Goal: Transaction & Acquisition: Download file/media

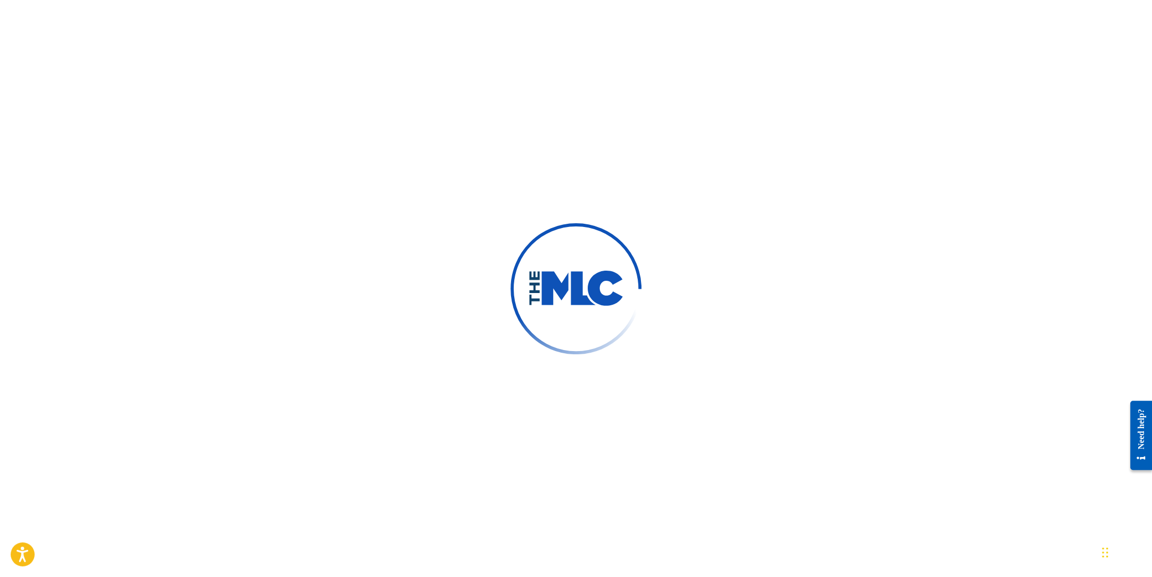
scroll to position [131, 0]
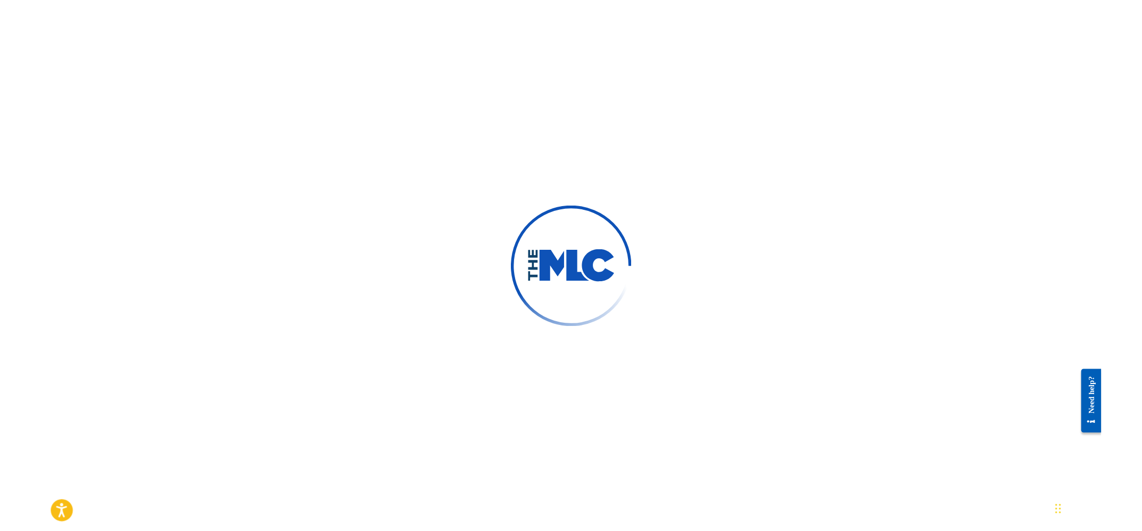
scroll to position [244, 0]
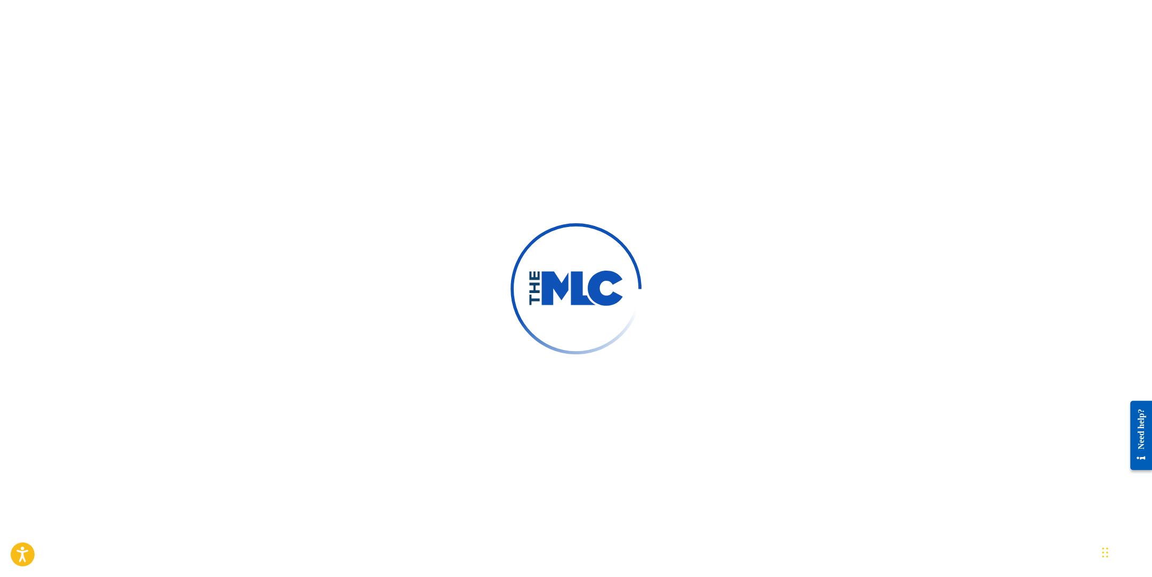
click at [947, 187] on div at bounding box center [576, 288] width 1152 height 577
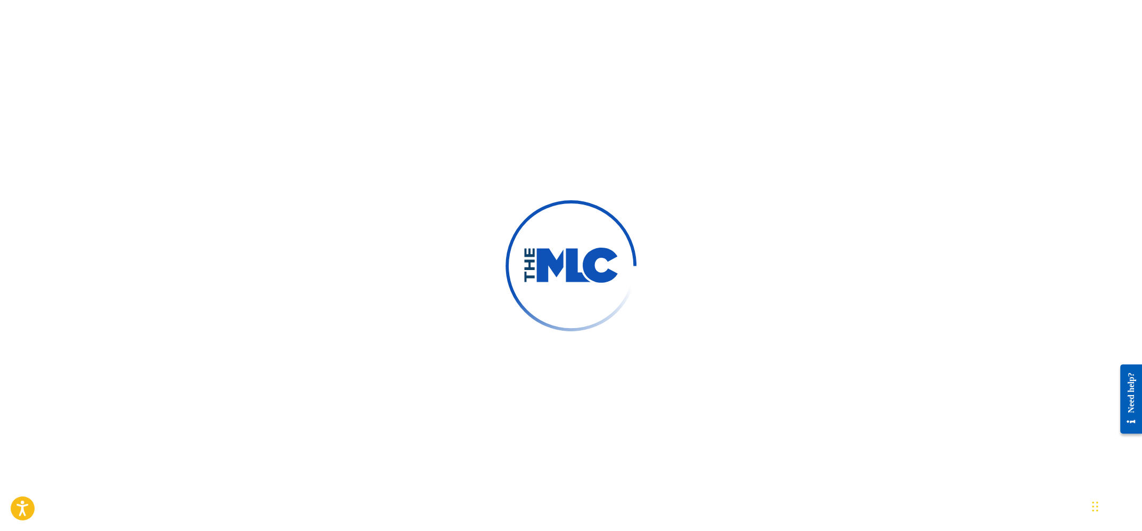
click at [975, 377] on div at bounding box center [571, 265] width 1142 height 531
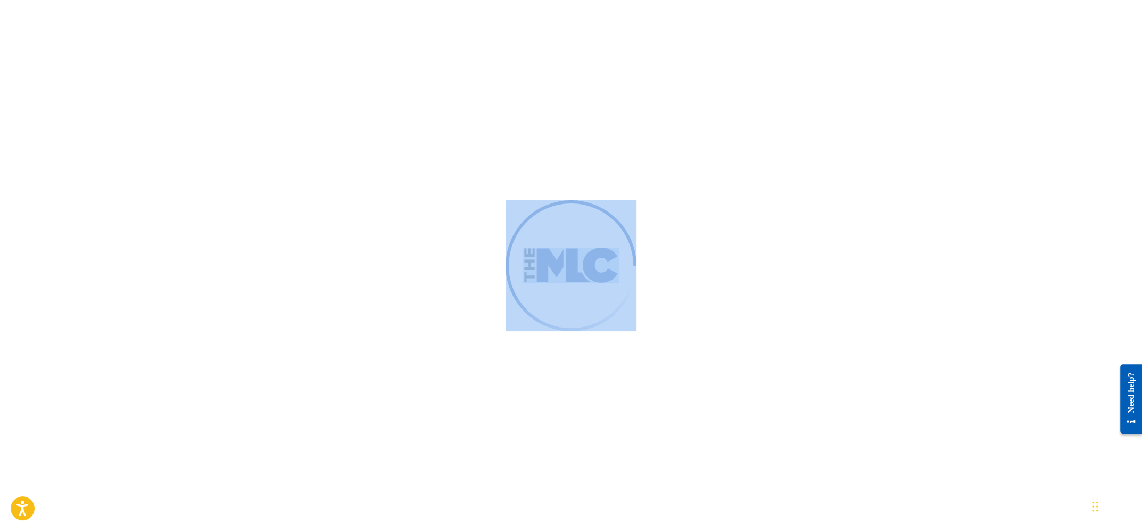
click at [975, 377] on div at bounding box center [571, 265] width 1142 height 531
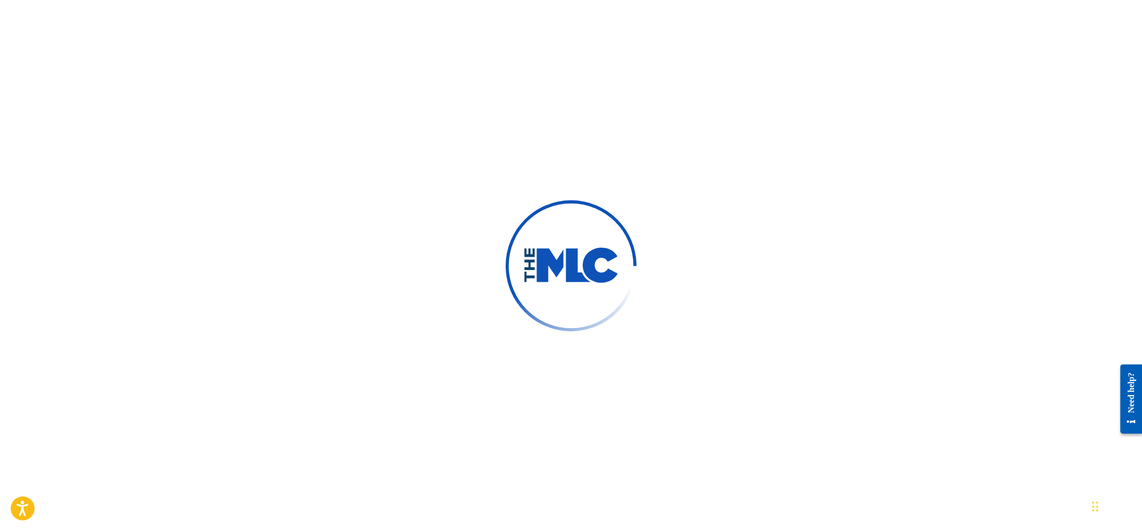
click at [912, 217] on div at bounding box center [571, 265] width 1142 height 531
click at [962, 251] on div at bounding box center [571, 265] width 1142 height 531
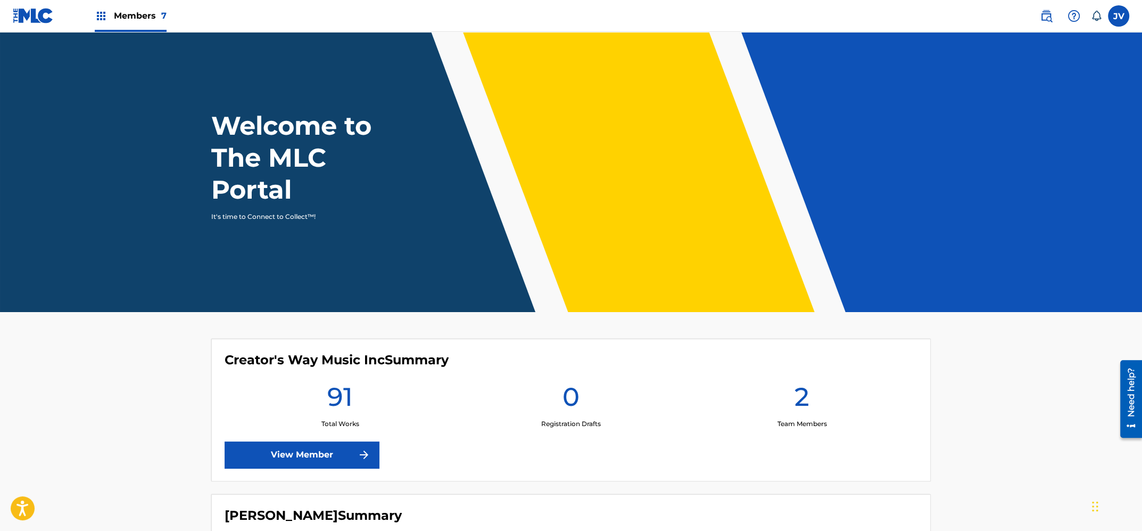
click at [147, 26] on div "Members 7" at bounding box center [131, 15] width 72 height 31
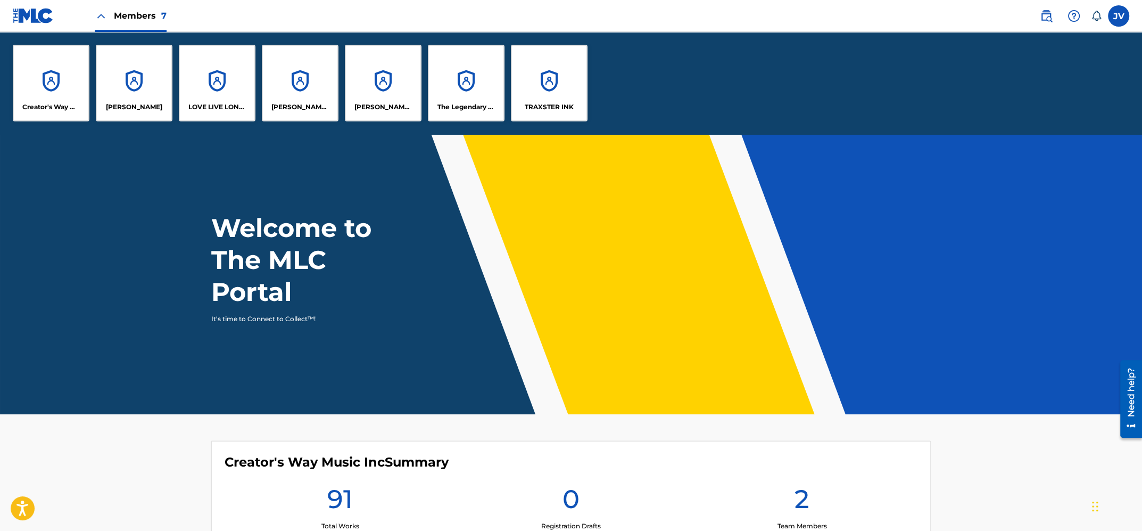
click at [73, 90] on div "Creator's Way Music Inc" at bounding box center [51, 83] width 77 height 77
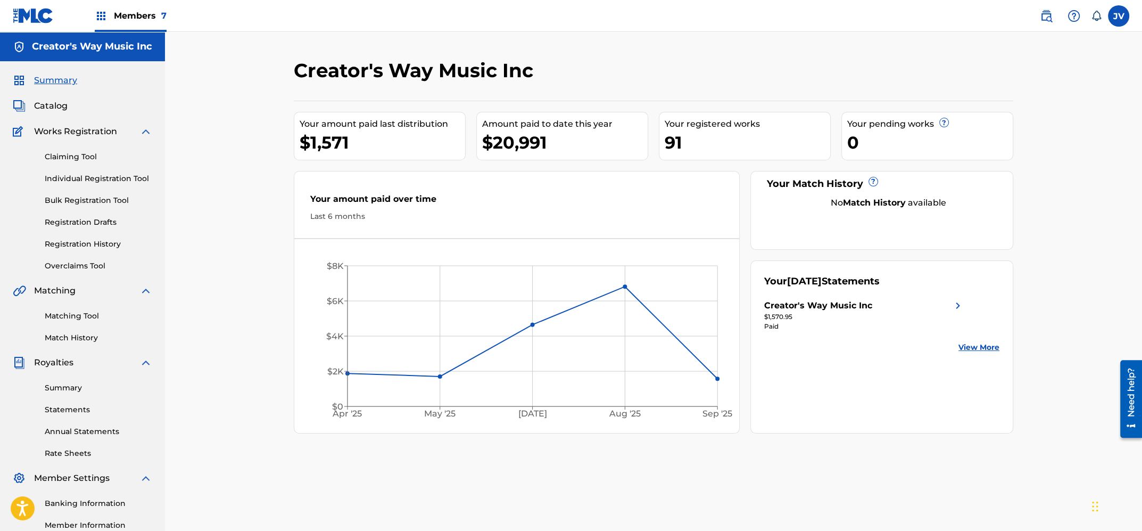
click at [153, 19] on span "Members 7" at bounding box center [140, 16] width 53 height 12
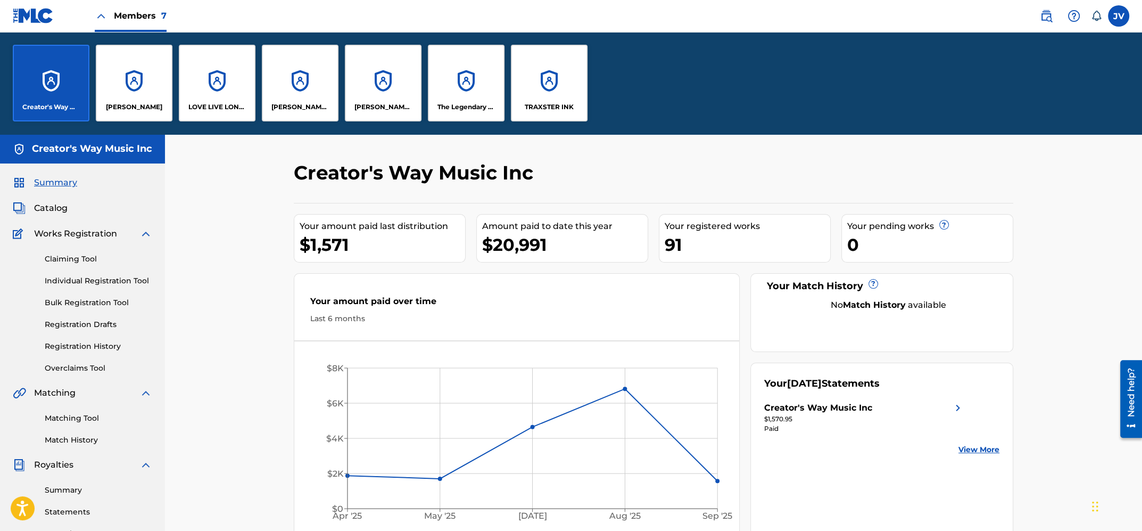
click at [215, 77] on div "LOVE LIVE LONDON PUBLISING" at bounding box center [217, 83] width 77 height 77
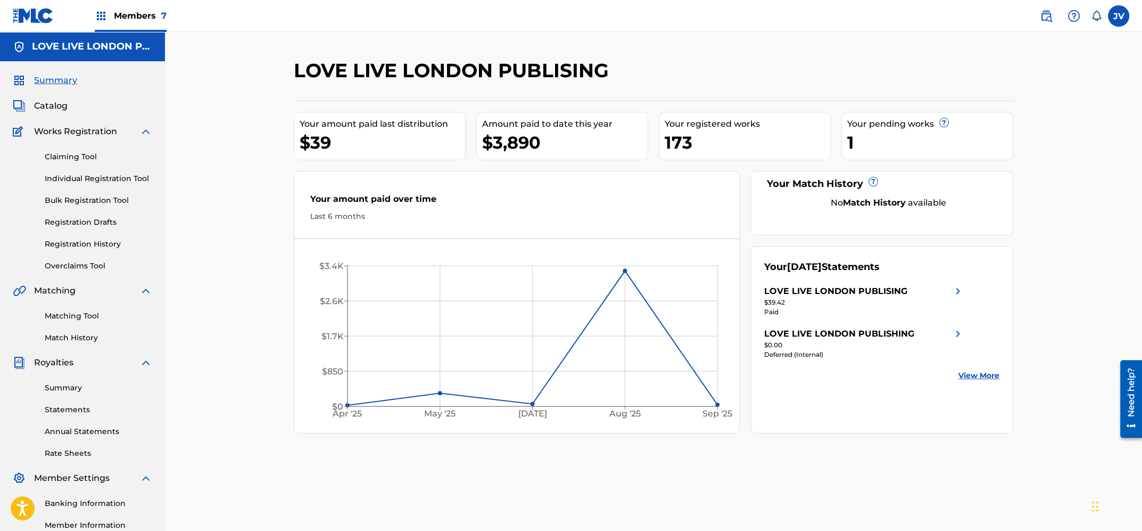
click at [150, 19] on span "Members 7" at bounding box center [140, 16] width 53 height 12
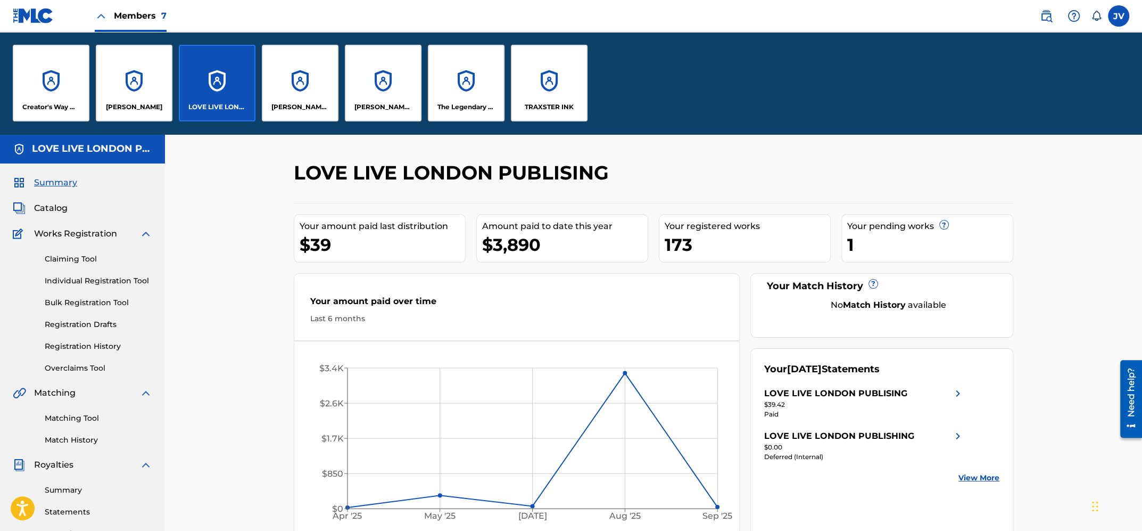
click at [314, 97] on div "[PERSON_NAME] TO YOU MUSIC" at bounding box center [300, 83] width 77 height 77
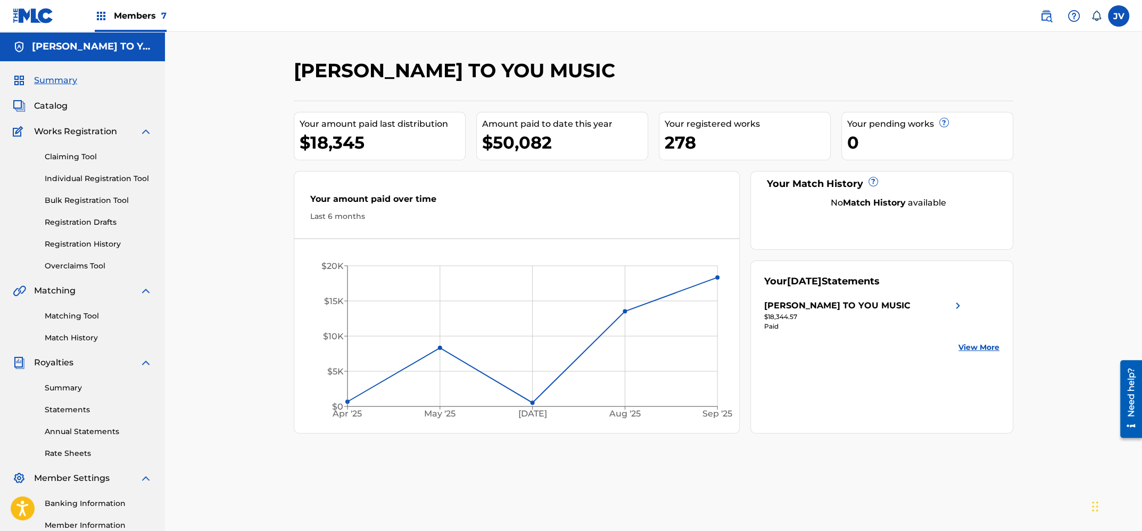
click at [140, 14] on span "Members 7" at bounding box center [140, 16] width 53 height 12
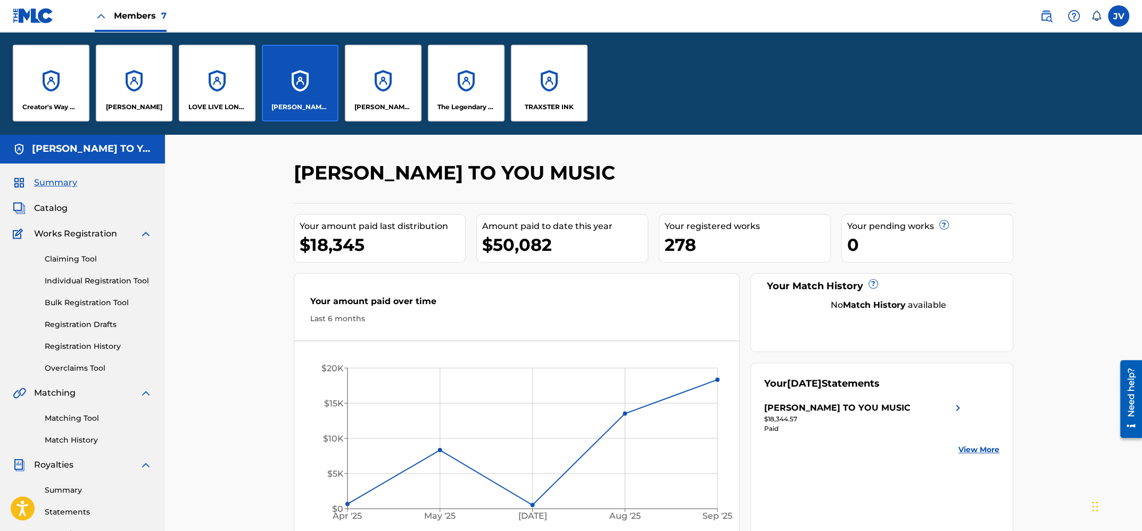
click at [474, 102] on p "The Legendary Traxster Music" at bounding box center [467, 107] width 58 height 10
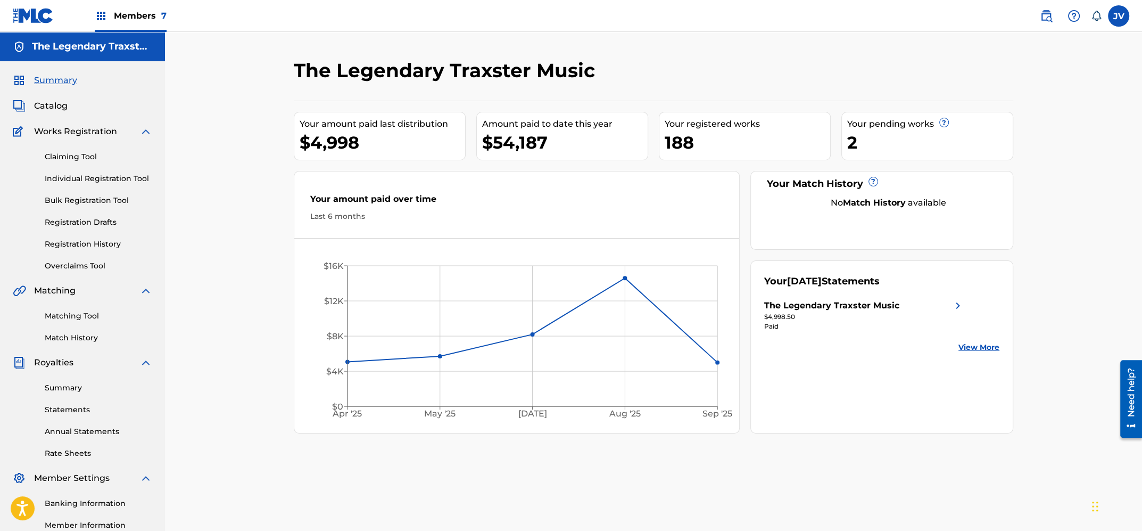
click at [147, 18] on span "Members 7" at bounding box center [140, 16] width 53 height 12
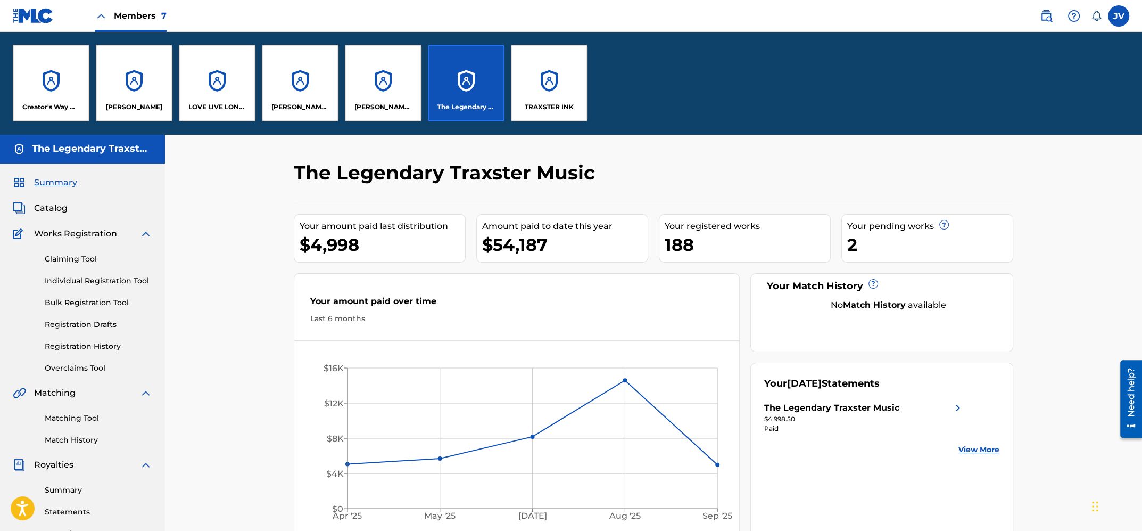
click at [534, 69] on div "TRAXSTER INK" at bounding box center [549, 83] width 77 height 77
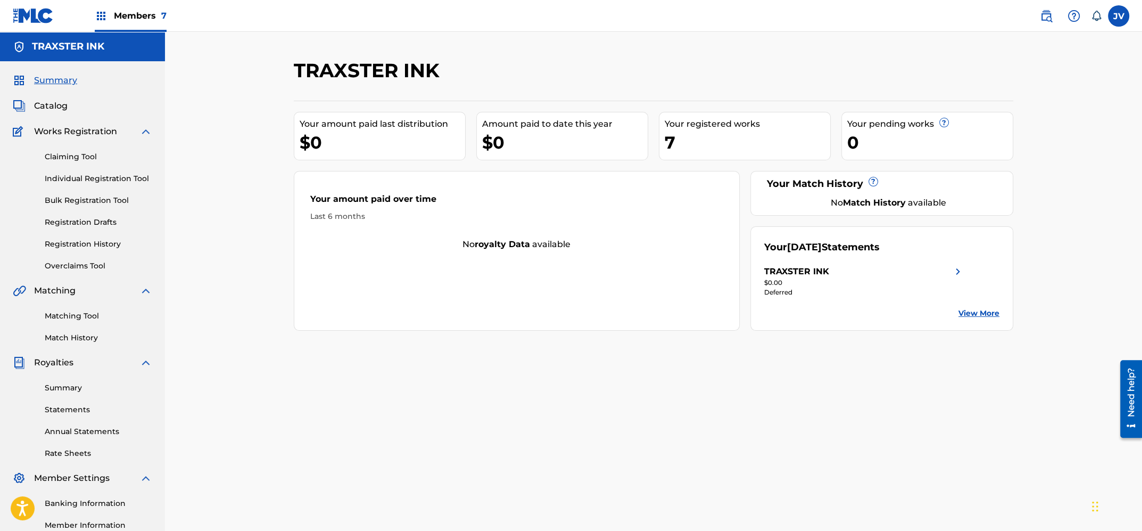
click at [77, 391] on link "Summary" at bounding box center [99, 387] width 108 height 11
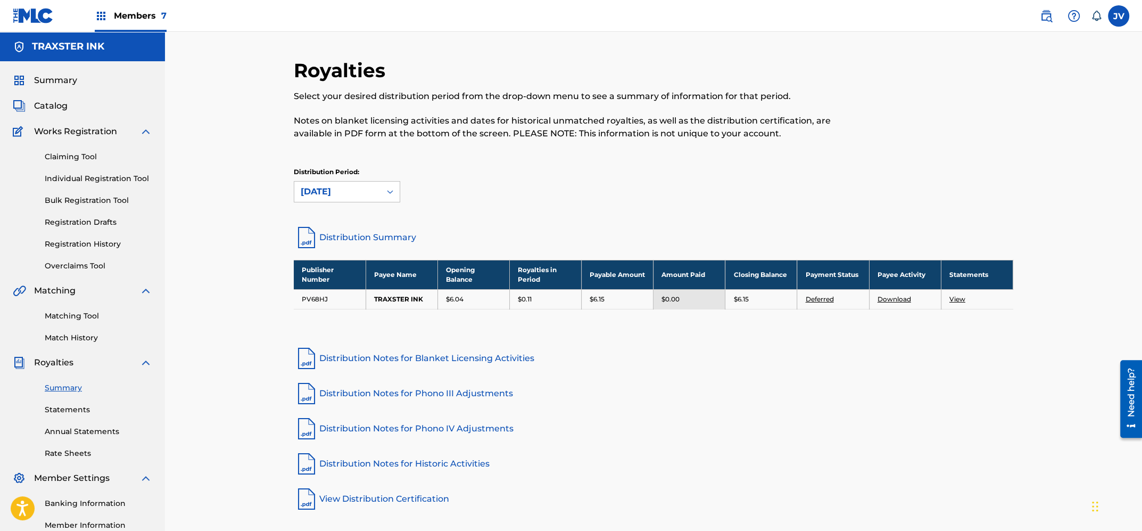
click at [139, 17] on span "Members 7" at bounding box center [140, 16] width 53 height 12
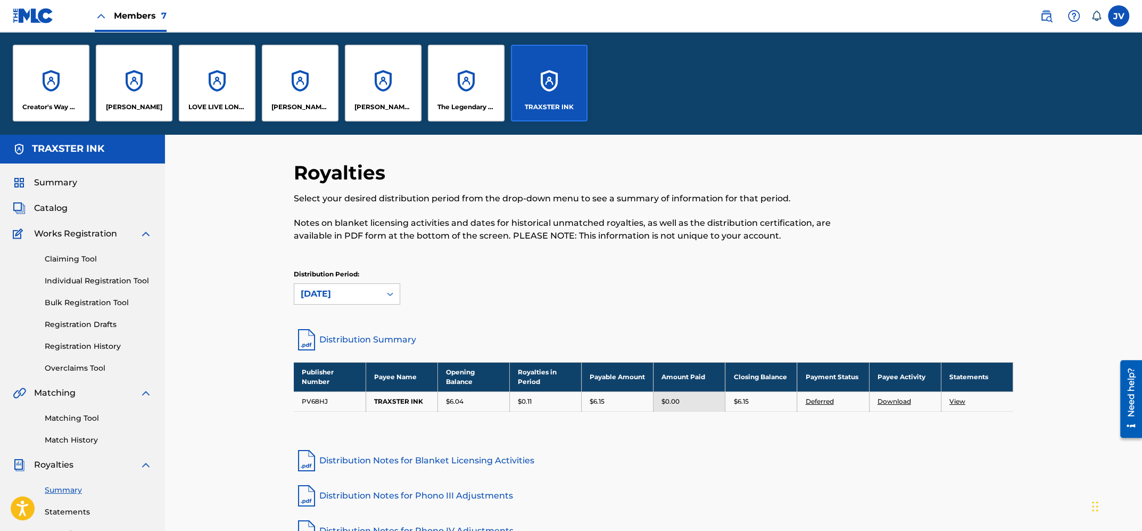
click at [226, 97] on div "LOVE LIVE LONDON PUBLISING" at bounding box center [217, 83] width 77 height 77
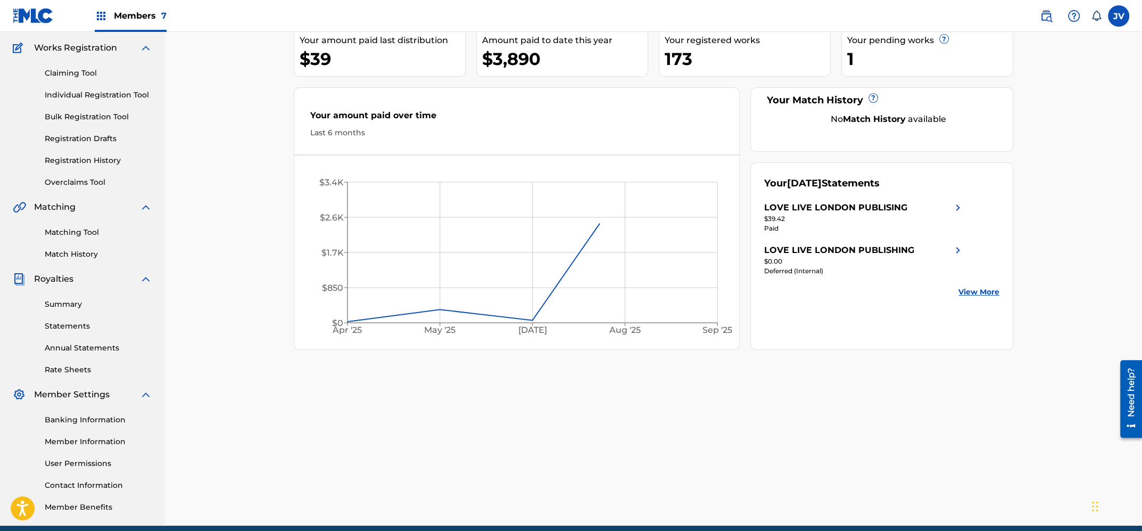
scroll to position [97, 0]
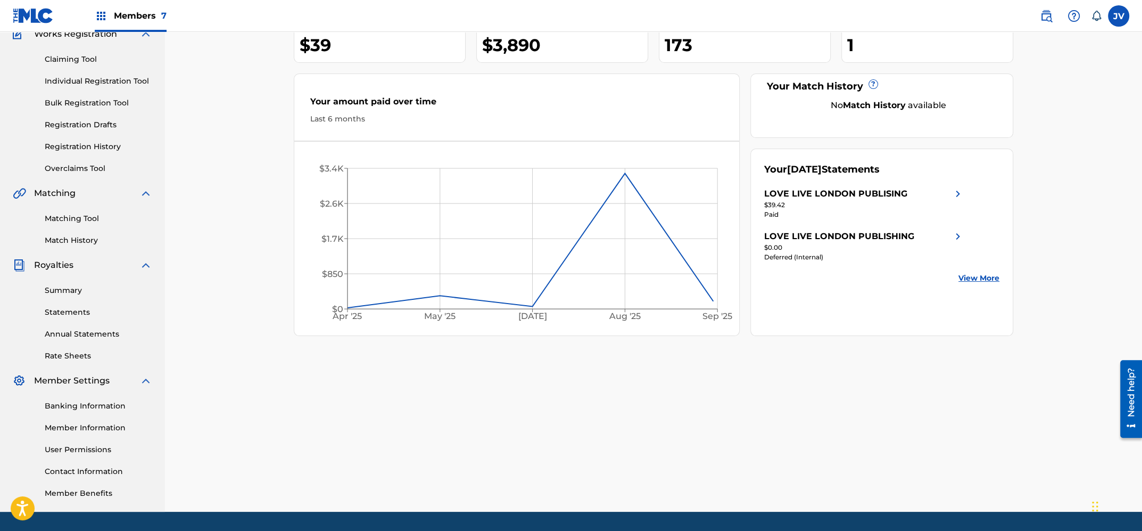
click at [79, 294] on link "Summary" at bounding box center [99, 290] width 108 height 11
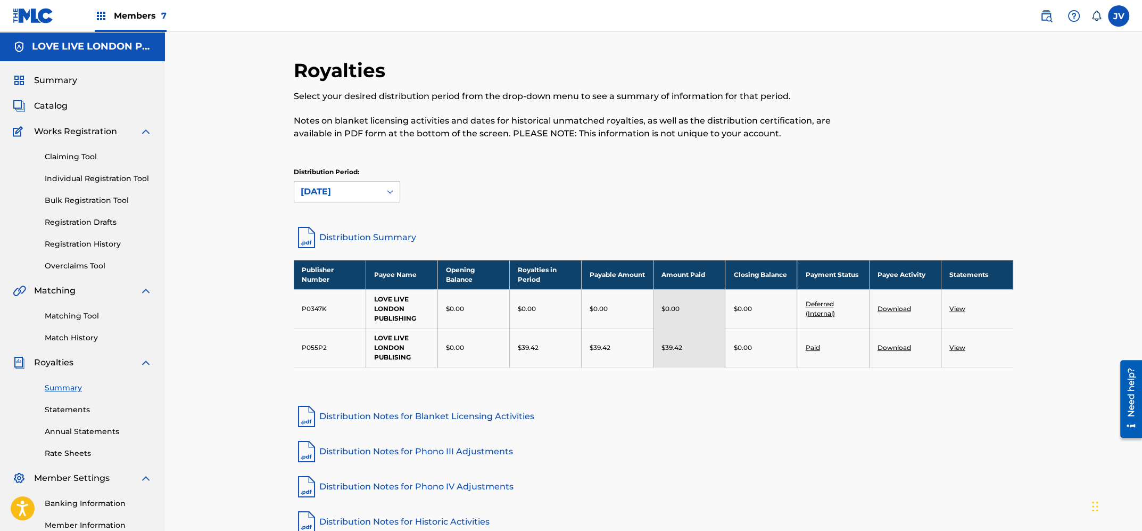
scroll to position [76, 0]
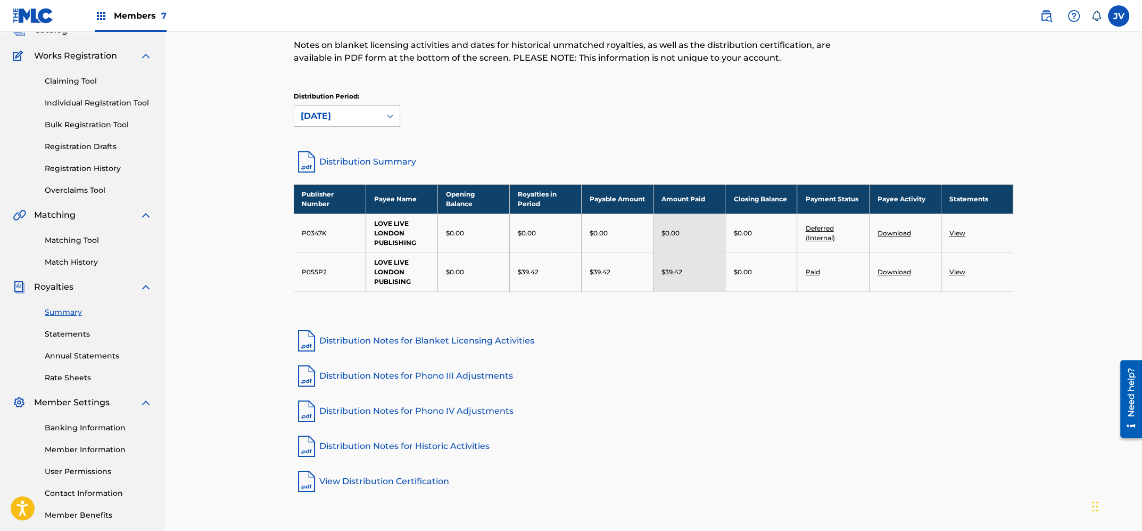
click at [72, 335] on link "Statements" at bounding box center [99, 333] width 108 height 11
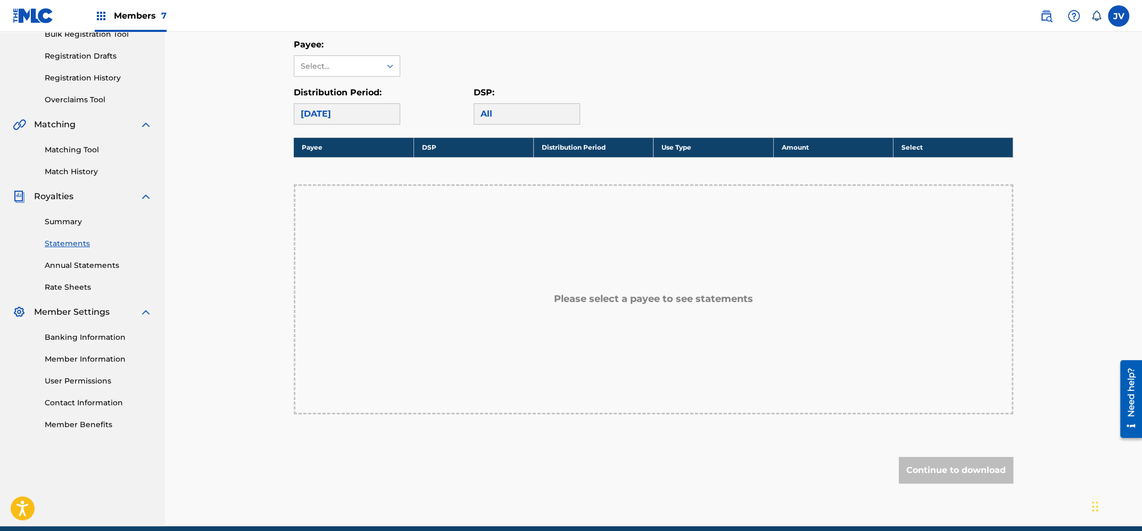
scroll to position [126, 0]
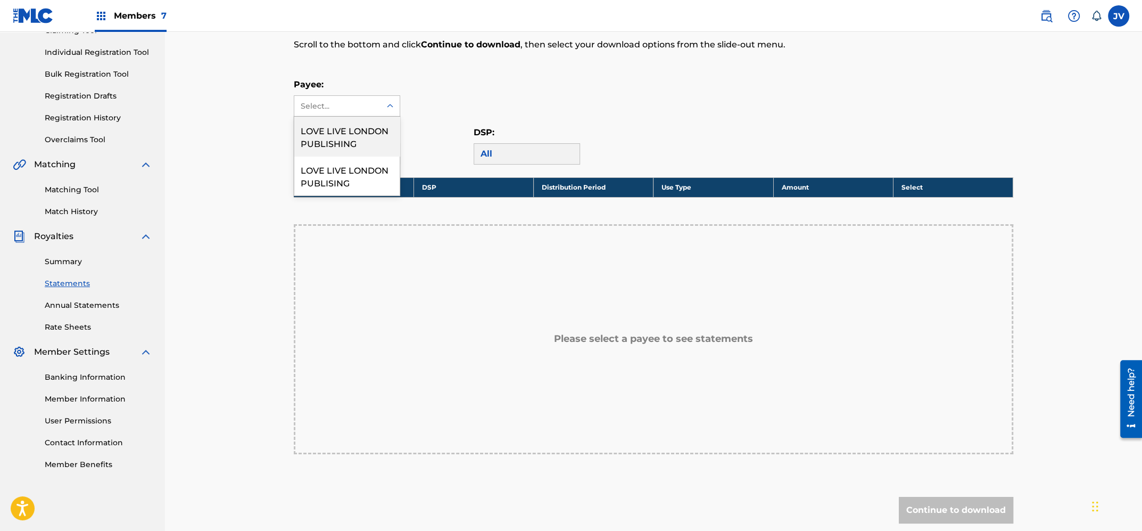
click at [367, 110] on div "Select..." at bounding box center [337, 106] width 72 height 11
click at [368, 134] on div "LOVE LIVE LONDON PUBLISHING" at bounding box center [346, 136] width 105 height 39
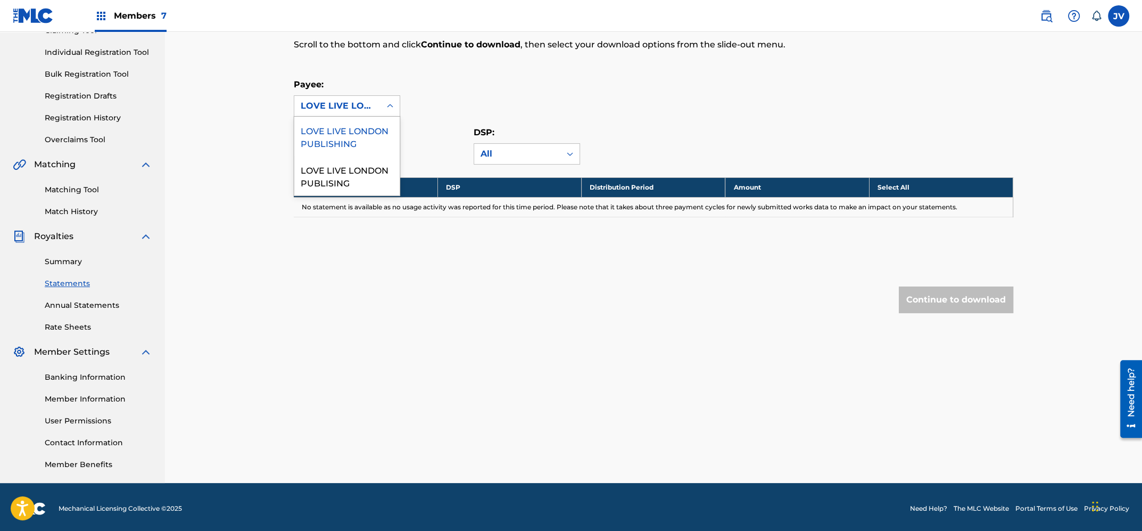
click at [384, 108] on div at bounding box center [390, 105] width 19 height 19
click at [379, 162] on div "LOVE LIVE LONDON PUBLISING" at bounding box center [346, 175] width 105 height 39
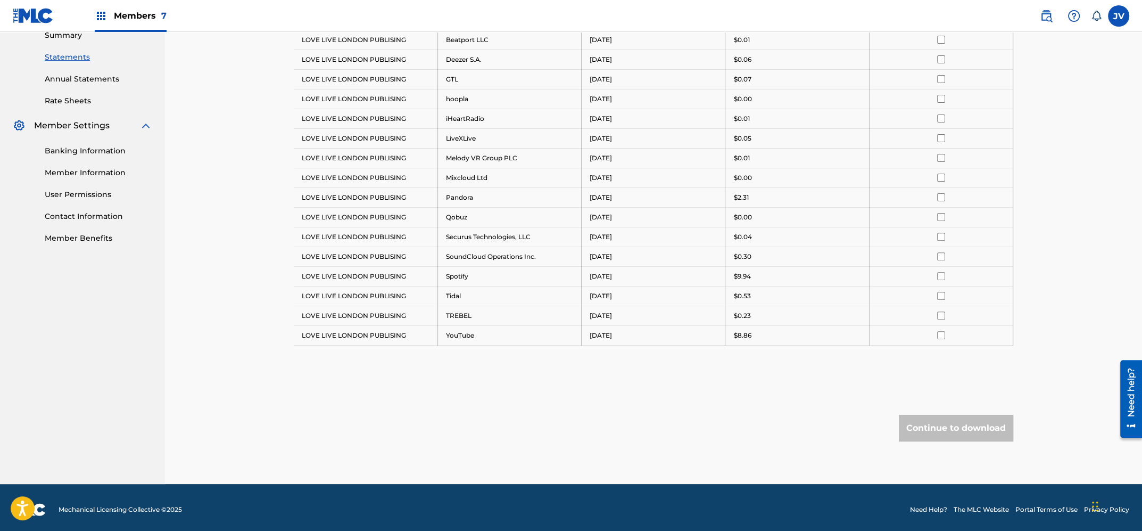
scroll to position [0, 0]
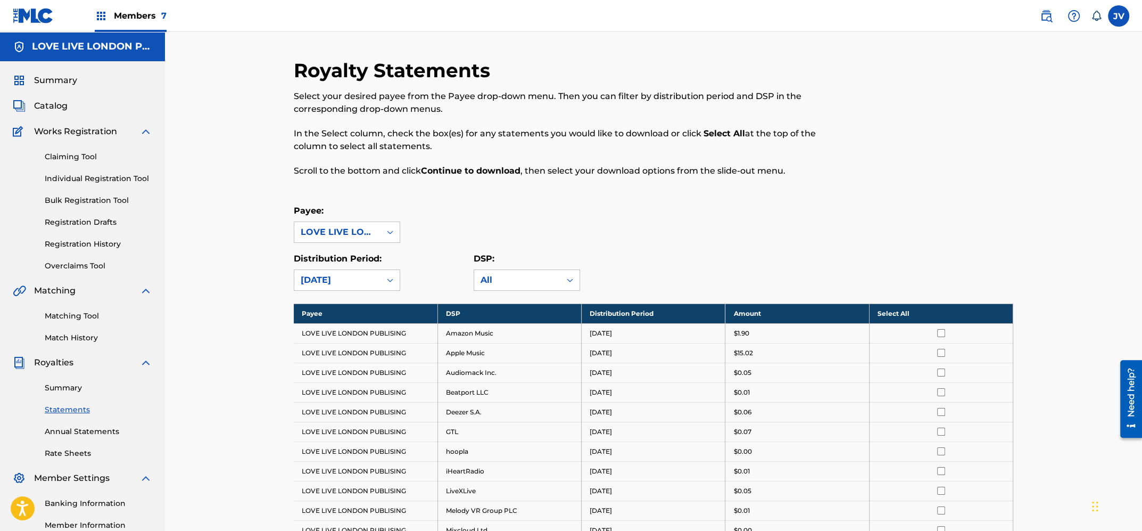
click at [154, 17] on span "Members 7" at bounding box center [140, 16] width 53 height 12
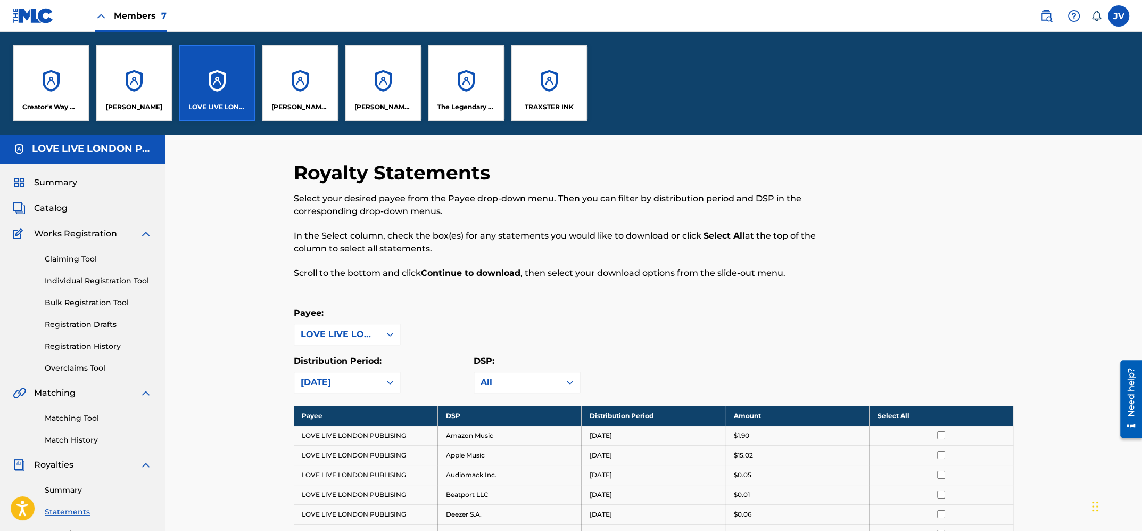
click at [76, 85] on div "Creator's Way Music Inc" at bounding box center [51, 83] width 77 height 77
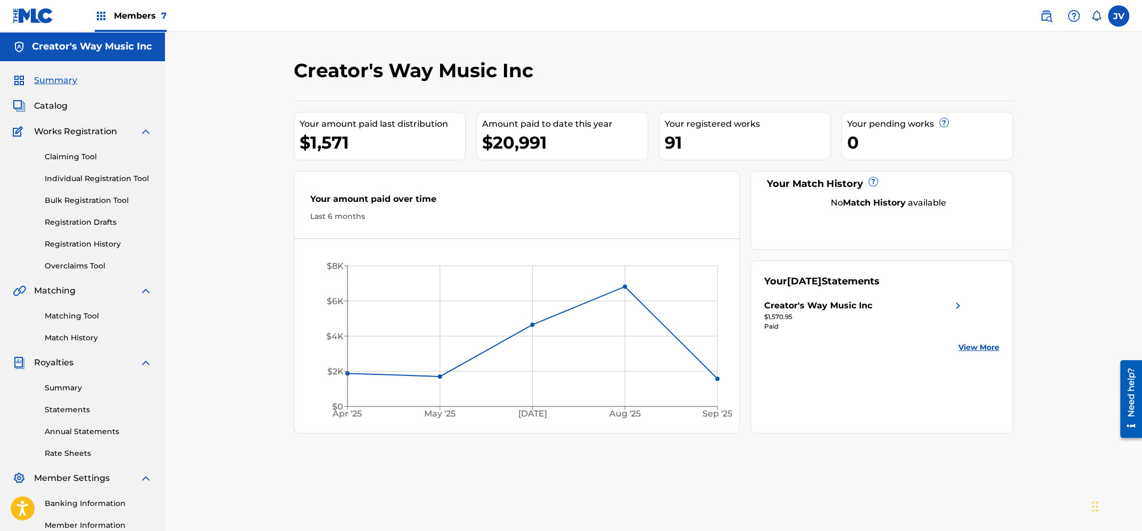
click at [68, 407] on link "Statements" at bounding box center [99, 409] width 108 height 11
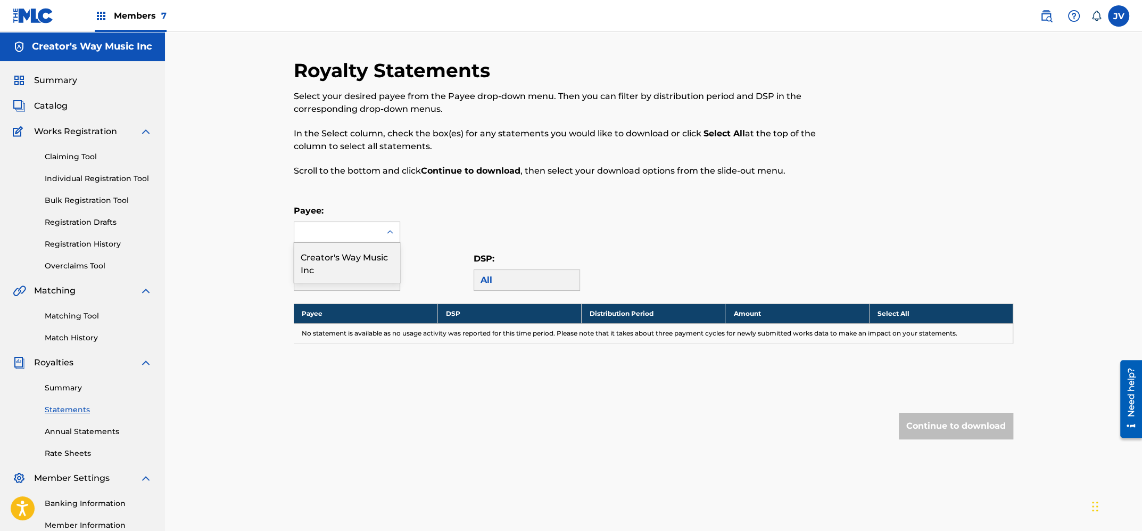
click at [339, 237] on div at bounding box center [337, 232] width 86 height 20
click at [347, 260] on div "Creator's Way Music Inc" at bounding box center [346, 262] width 105 height 39
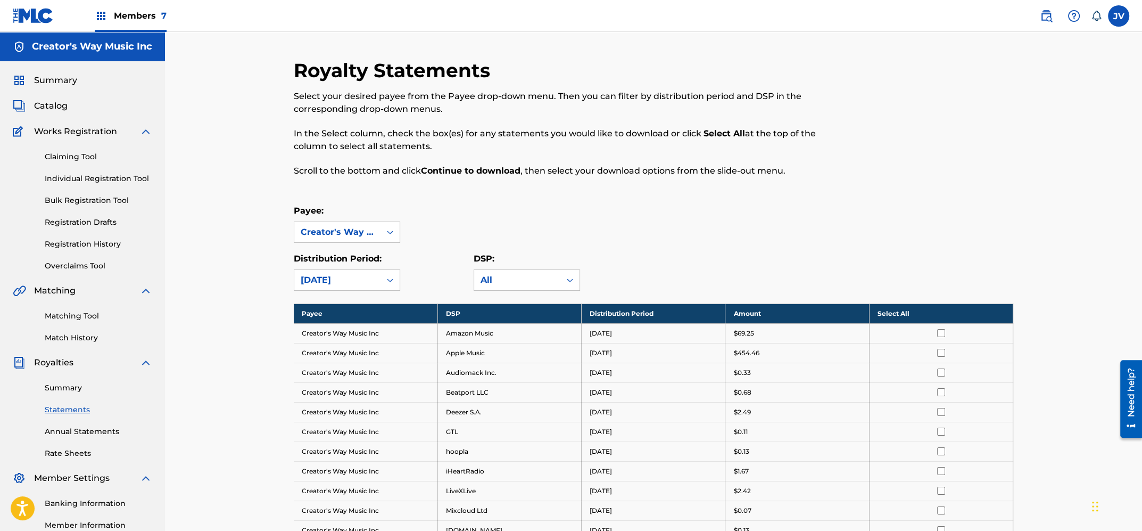
click at [133, 16] on span "Members 7" at bounding box center [140, 16] width 53 height 12
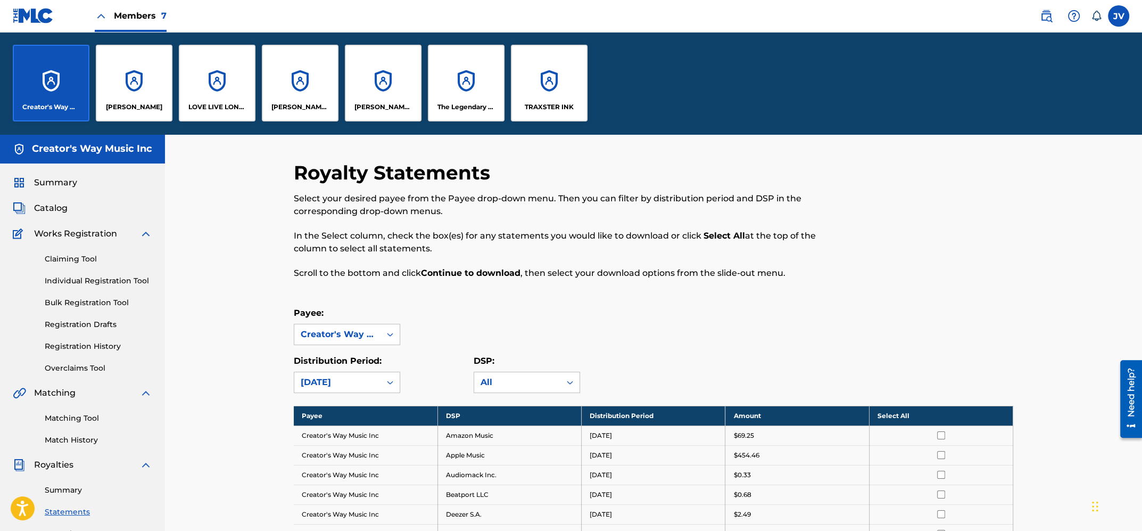
click at [69, 90] on div "Creator's Way Music Inc" at bounding box center [51, 83] width 77 height 77
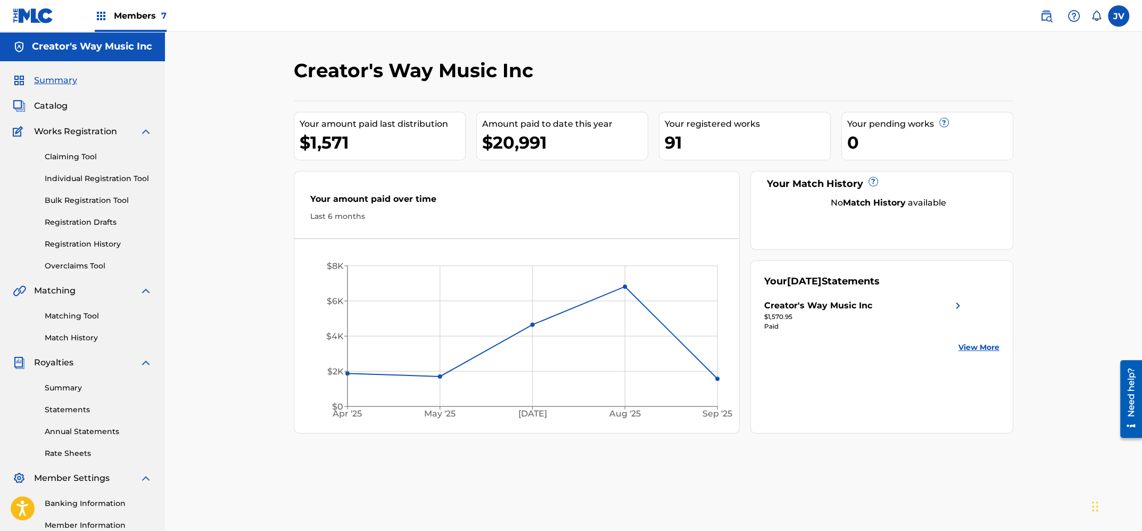
click at [157, 14] on span "Members 7" at bounding box center [140, 16] width 53 height 12
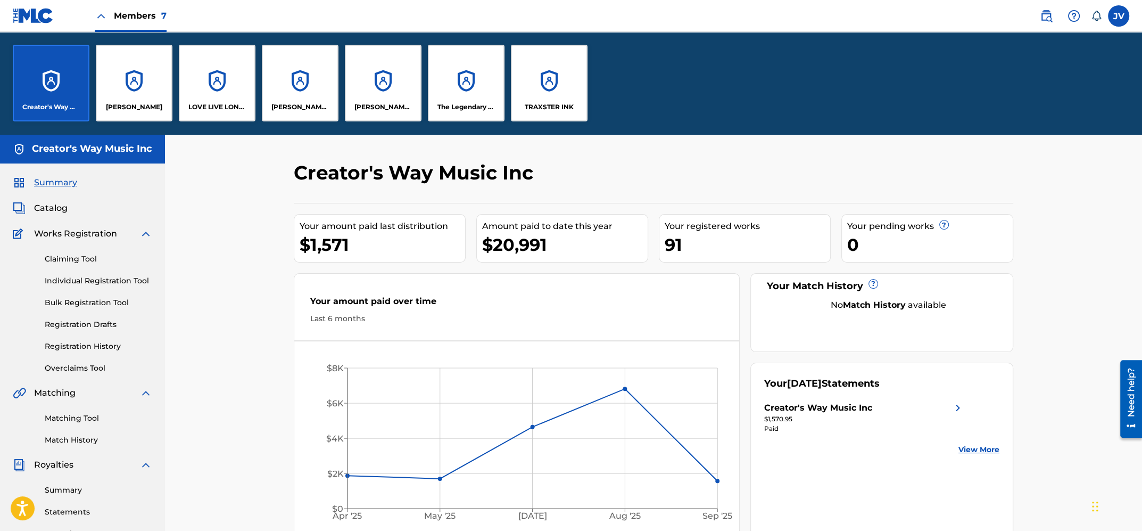
click at [220, 69] on div "LOVE LIVE LONDON PUBLISING" at bounding box center [217, 83] width 77 height 77
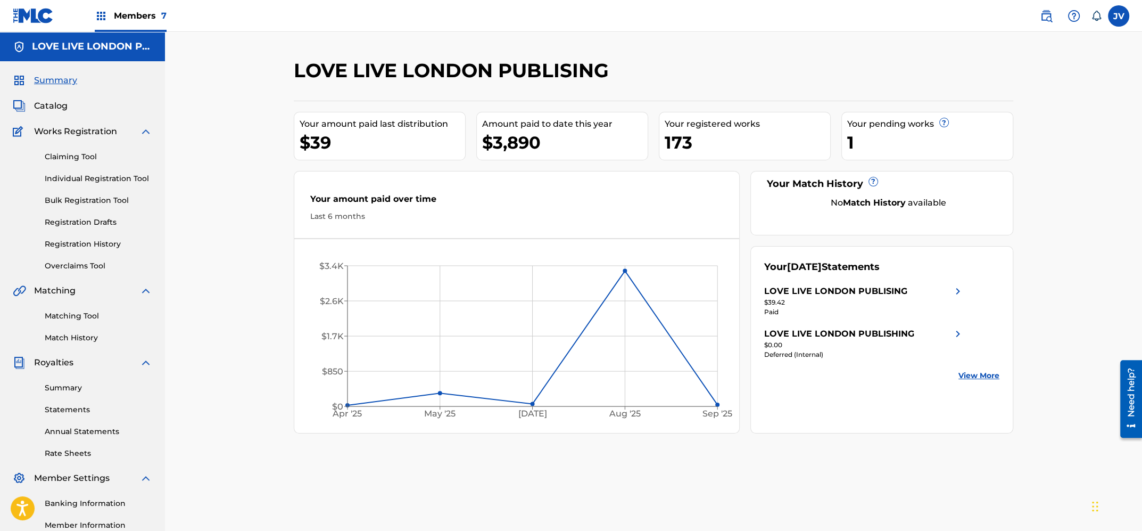
click at [149, 7] on div "Members 7" at bounding box center [131, 15] width 72 height 31
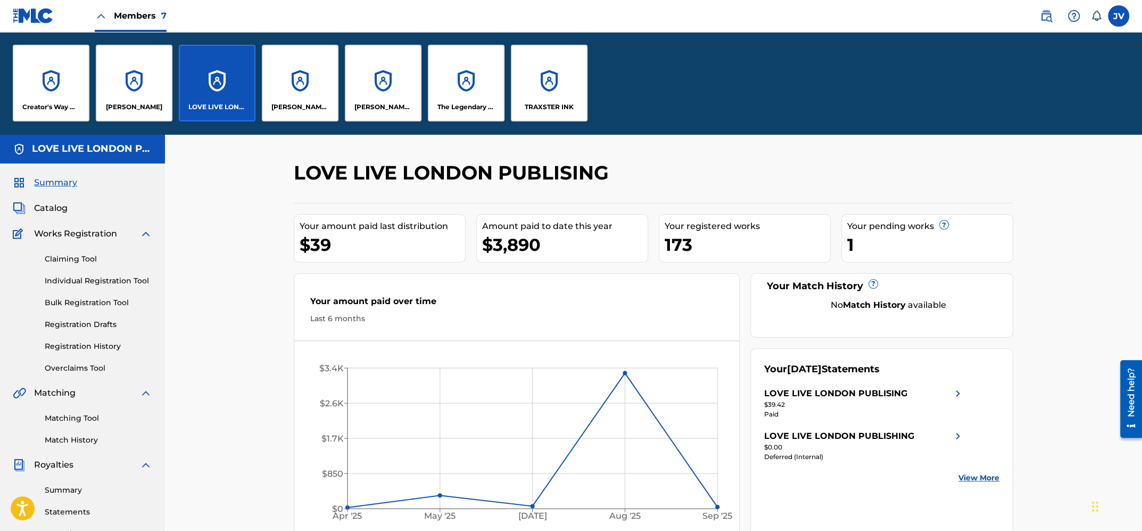
click at [330, 93] on div "[PERSON_NAME] TO YOU MUSIC" at bounding box center [300, 83] width 77 height 77
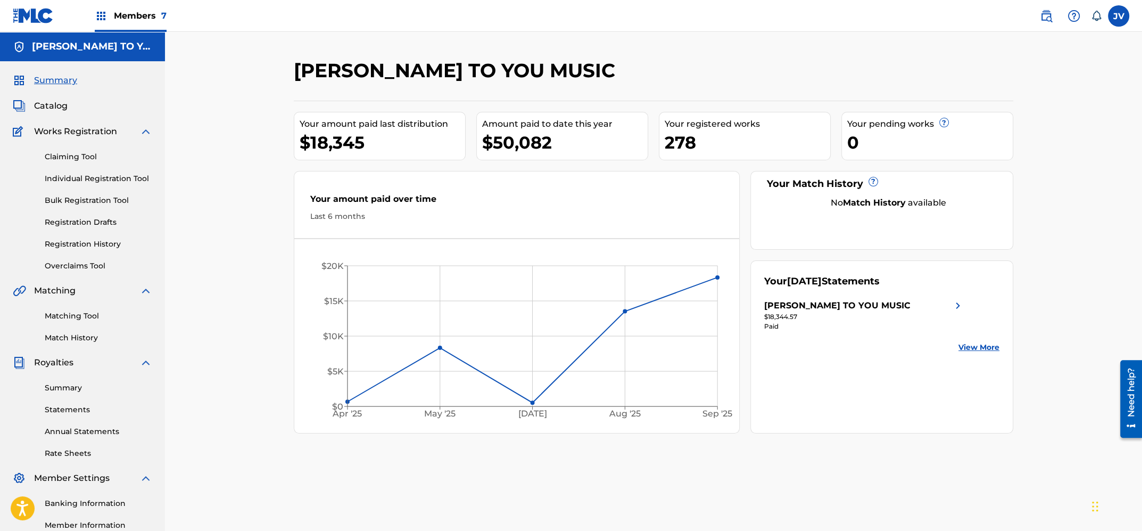
click at [80, 406] on link "Statements" at bounding box center [99, 409] width 108 height 11
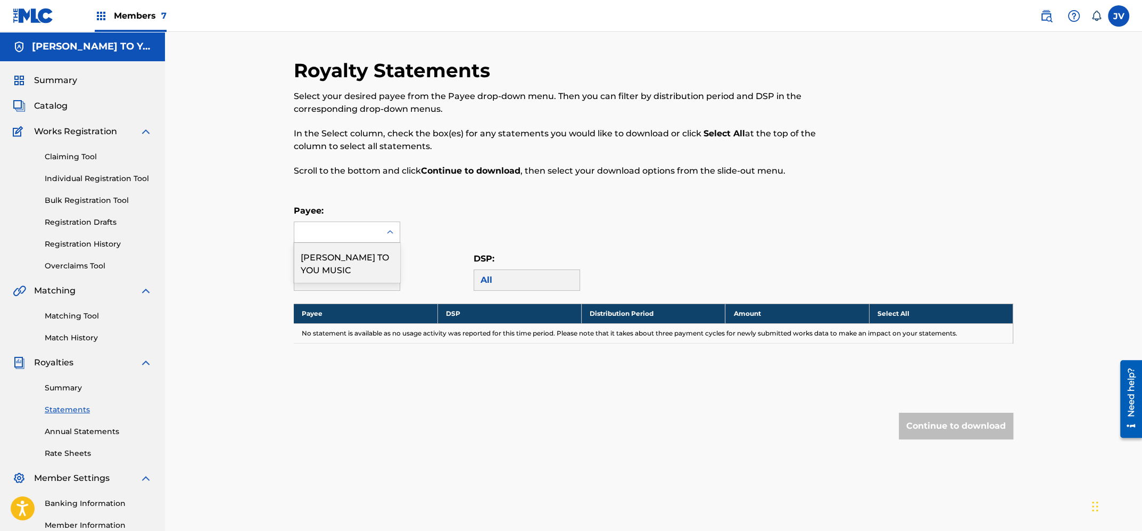
click at [332, 236] on div at bounding box center [337, 232] width 86 height 20
click at [339, 259] on div "[PERSON_NAME] TO YOU MUSIC" at bounding box center [346, 262] width 105 height 39
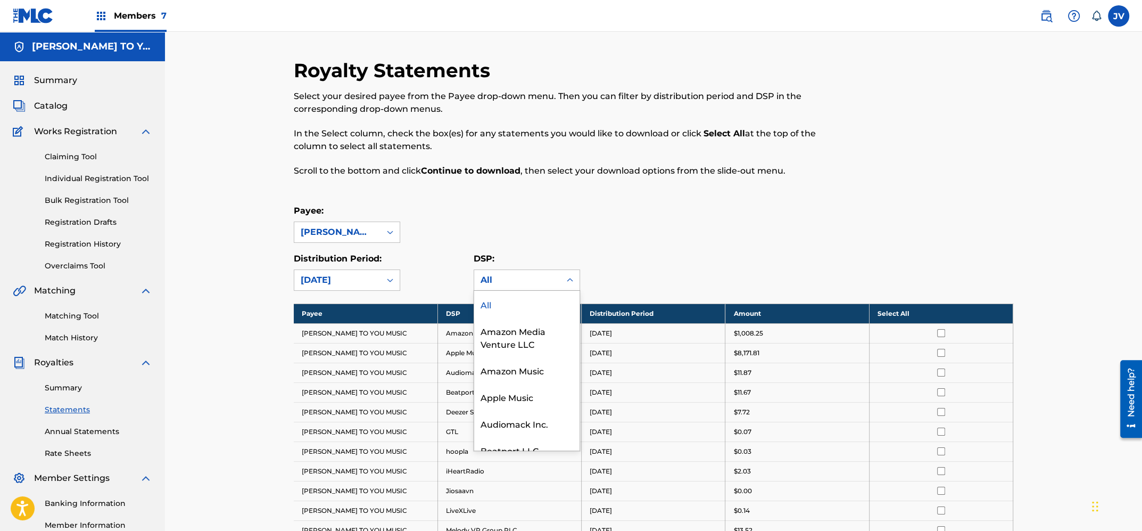
click at [501, 279] on div "All" at bounding box center [517, 280] width 73 height 13
click at [569, 213] on div "Payee: MR LINDLEY TO YOU MUSIC" at bounding box center [654, 223] width 720 height 38
click at [134, 16] on span "Members 7" at bounding box center [140, 16] width 53 height 12
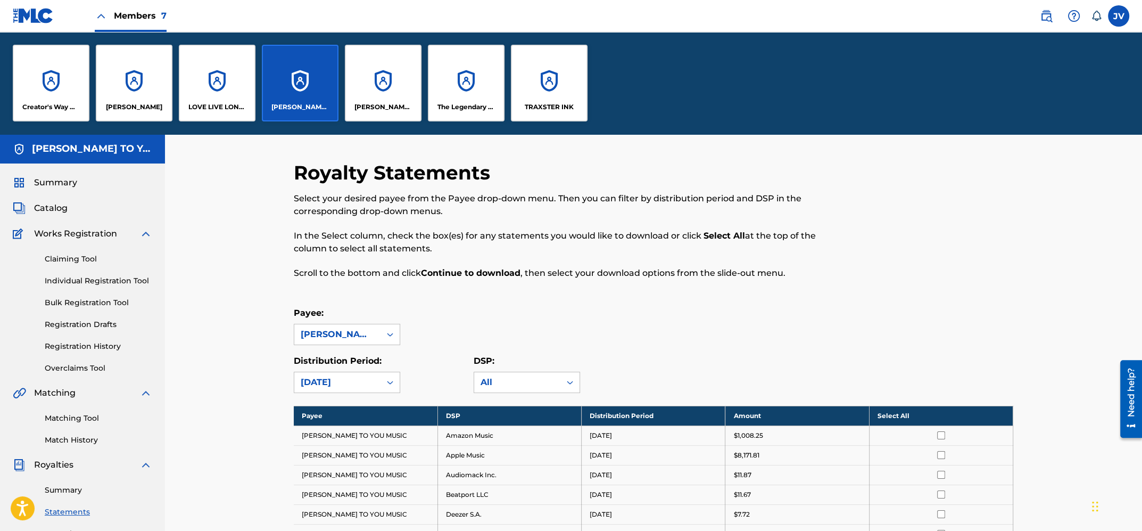
click at [471, 87] on div "The Legendary Traxster Music" at bounding box center [466, 83] width 77 height 77
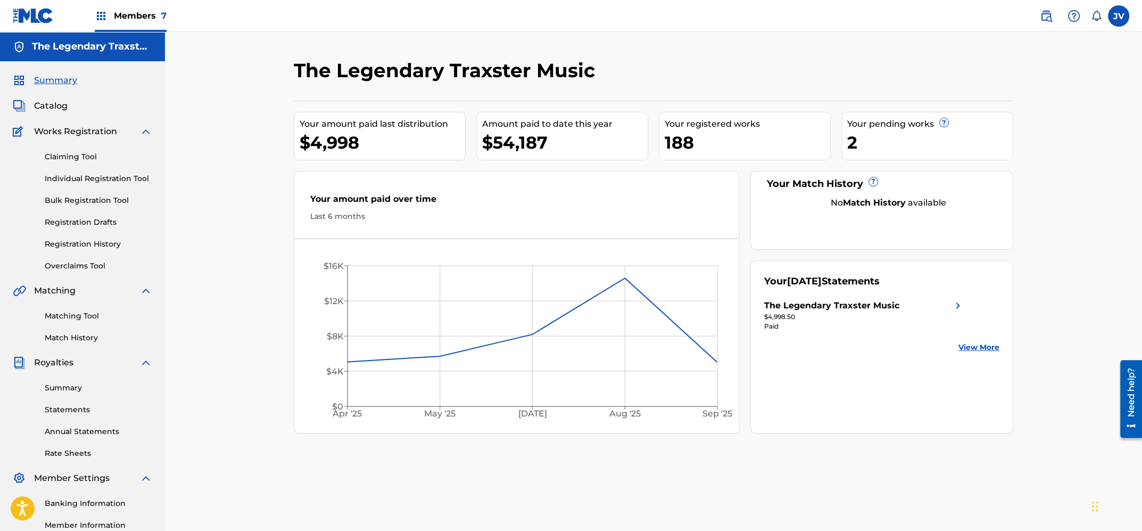
click at [76, 407] on link "Statements" at bounding box center [99, 409] width 108 height 11
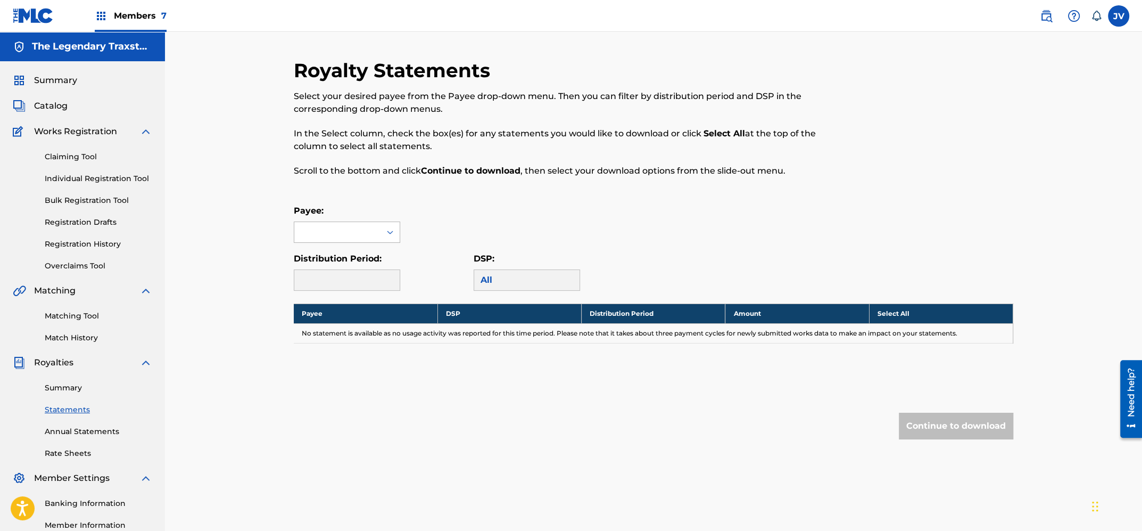
click at [376, 236] on div at bounding box center [337, 232] width 86 height 20
click at [376, 257] on div "The Legendary Traxster Music" at bounding box center [346, 262] width 105 height 39
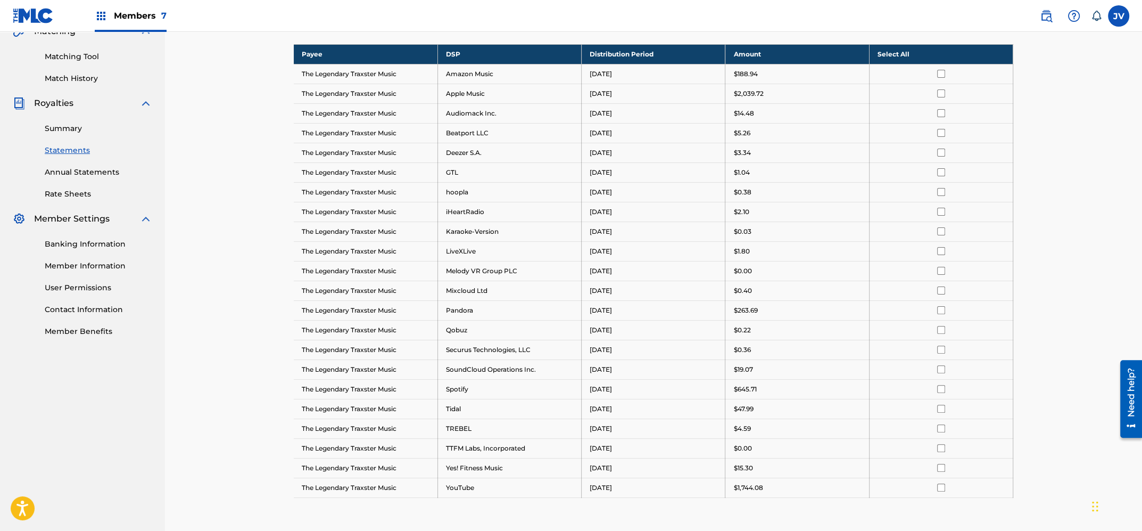
scroll to position [261, 0]
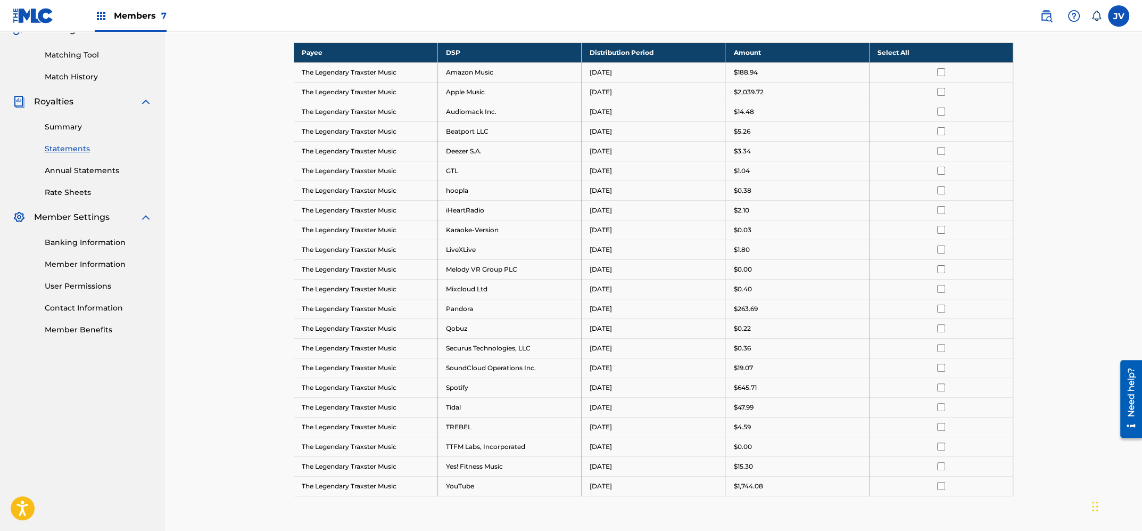
click at [69, 126] on link "Summary" at bounding box center [99, 126] width 108 height 11
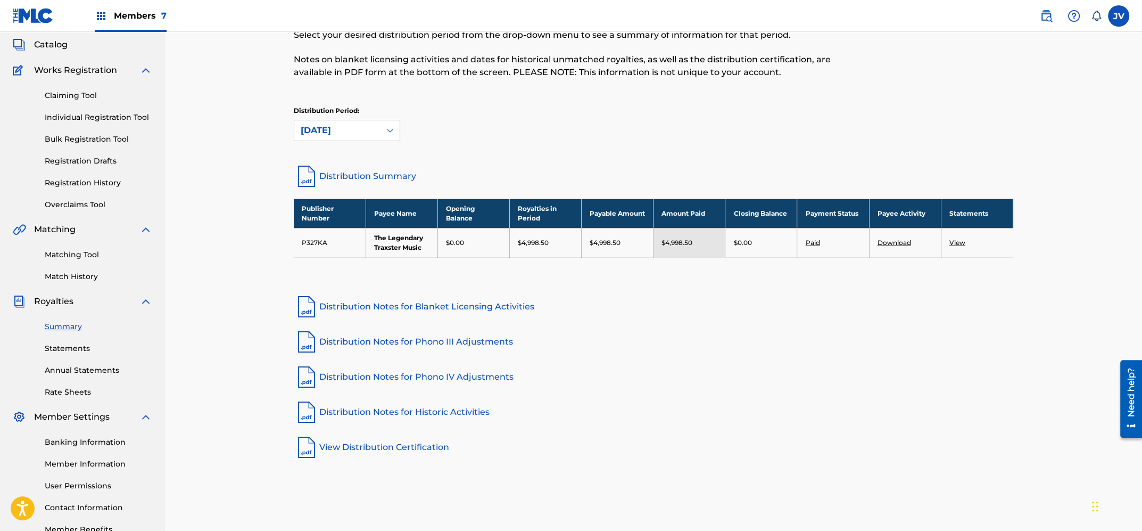
scroll to position [83, 0]
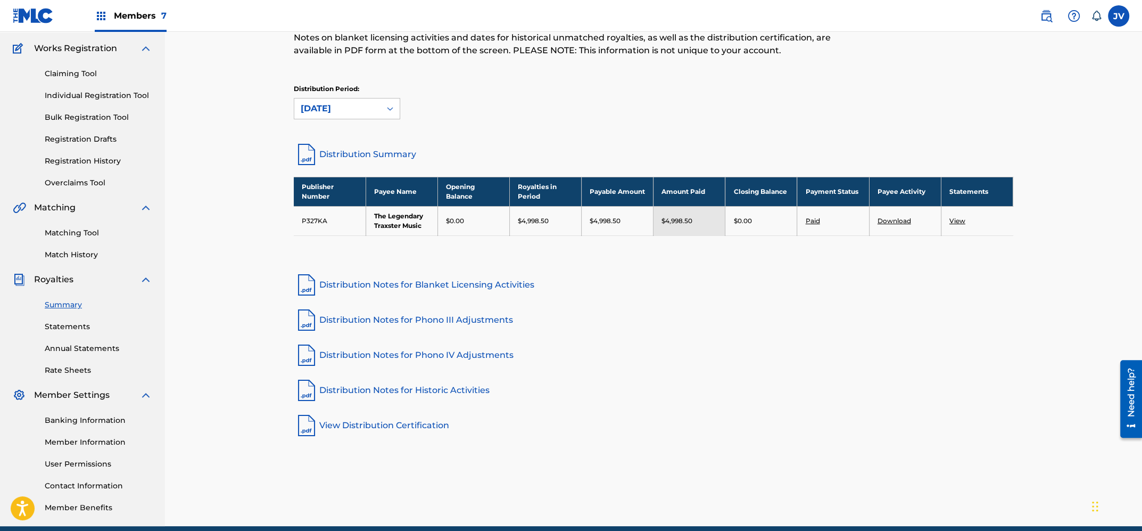
click at [899, 221] on link "Download" at bounding box center [895, 221] width 34 height 8
click at [961, 215] on td "View" at bounding box center [977, 220] width 72 height 29
click at [958, 219] on link "View" at bounding box center [958, 221] width 16 height 8
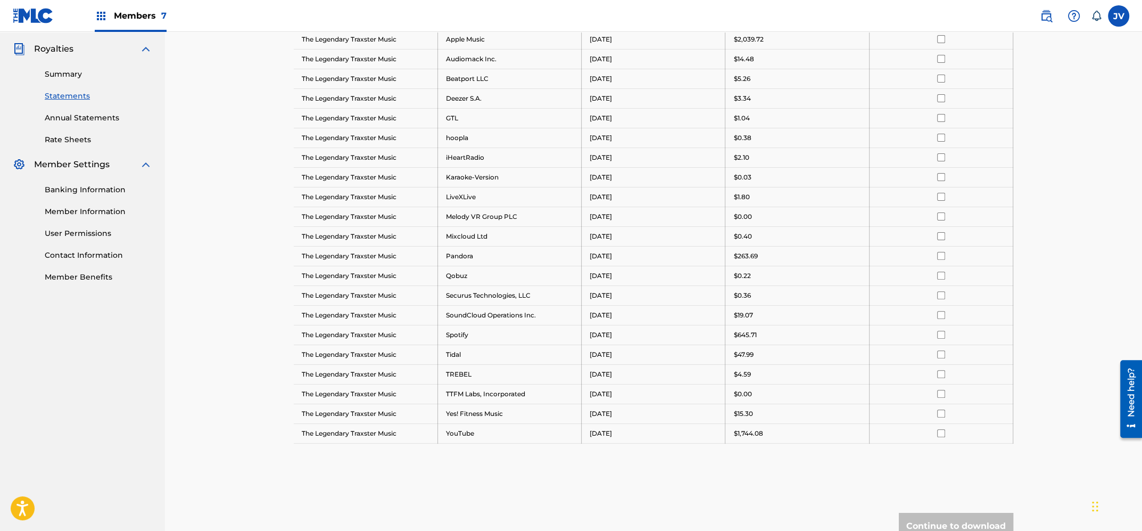
scroll to position [307, 0]
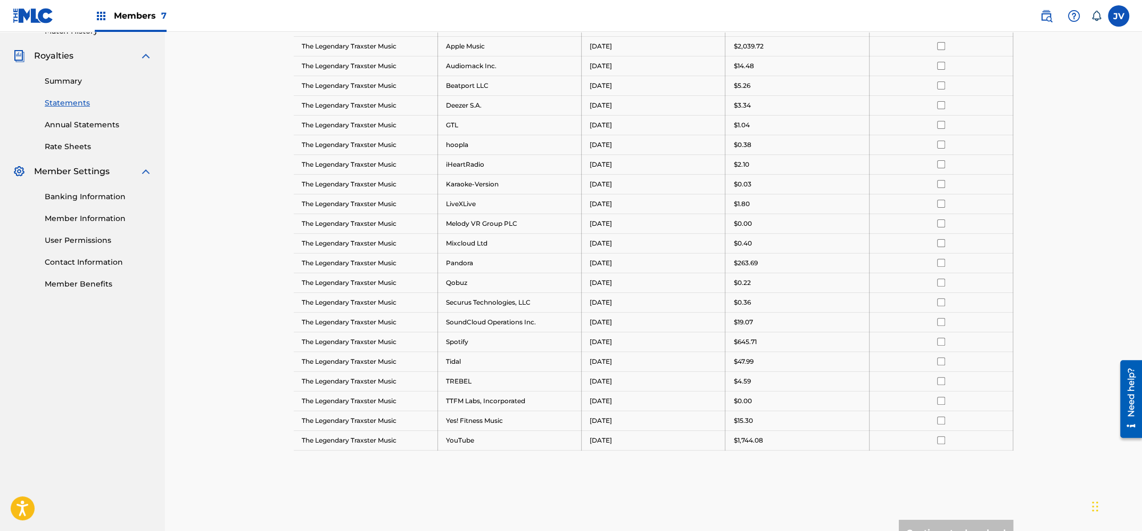
click at [941, 301] on input "checkbox" at bounding box center [941, 302] width 8 height 8
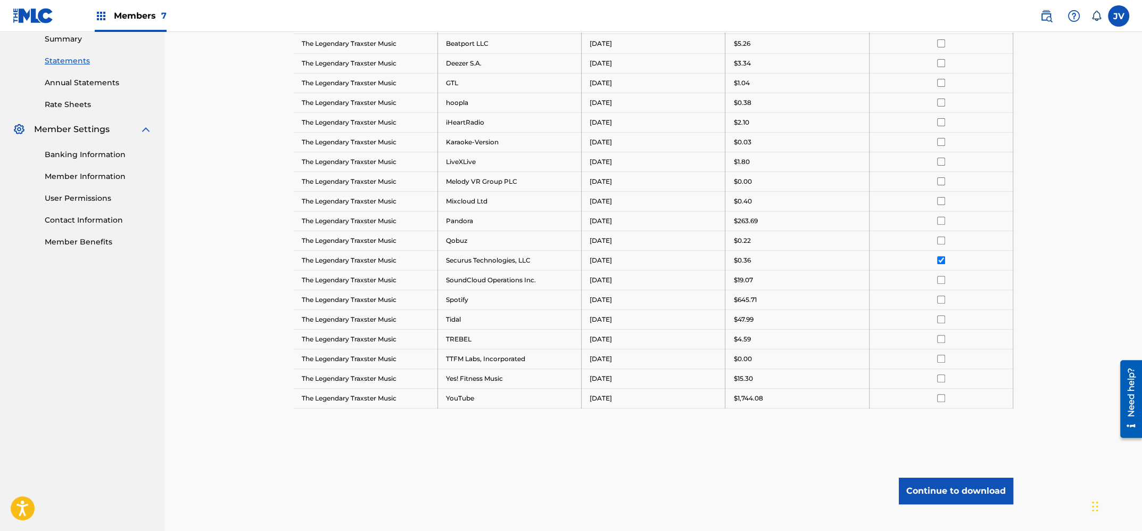
scroll to position [409, 0]
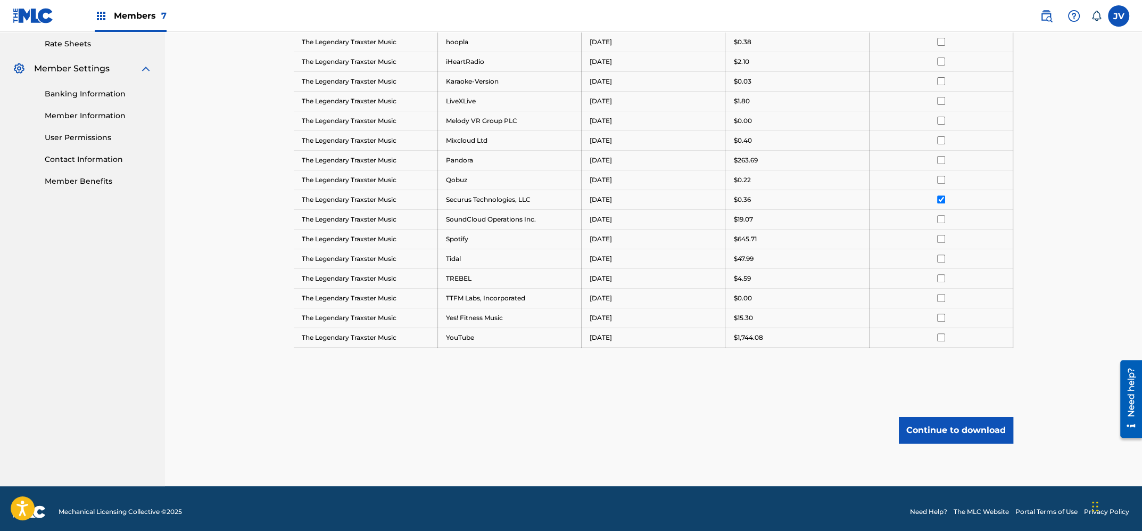
click at [964, 434] on button "Continue to download" at bounding box center [956, 430] width 114 height 27
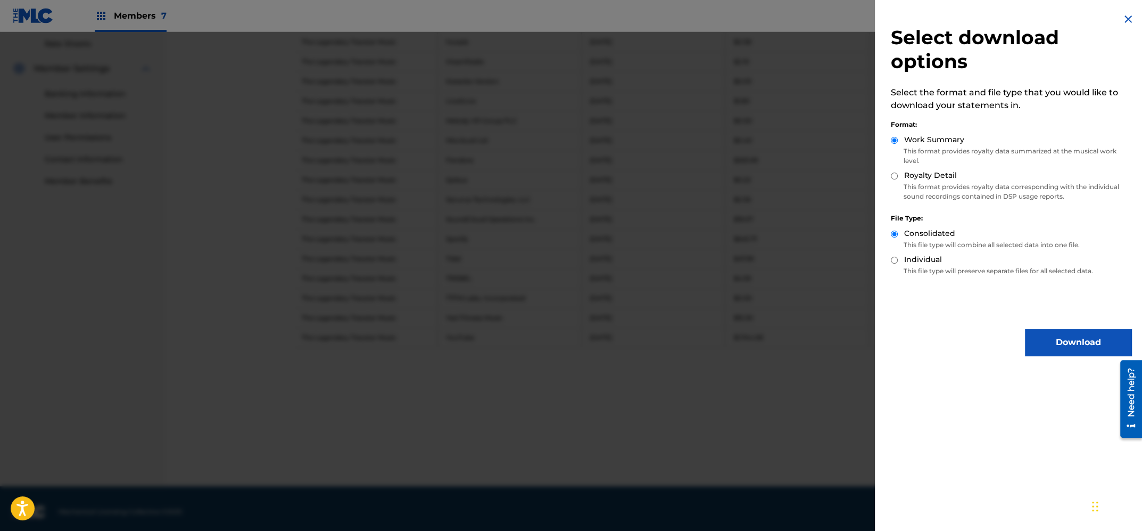
click at [896, 176] on input "Royalty Detail" at bounding box center [894, 175] width 7 height 7
radio input "true"
click at [1048, 341] on button "Download" at bounding box center [1078, 342] width 106 height 27
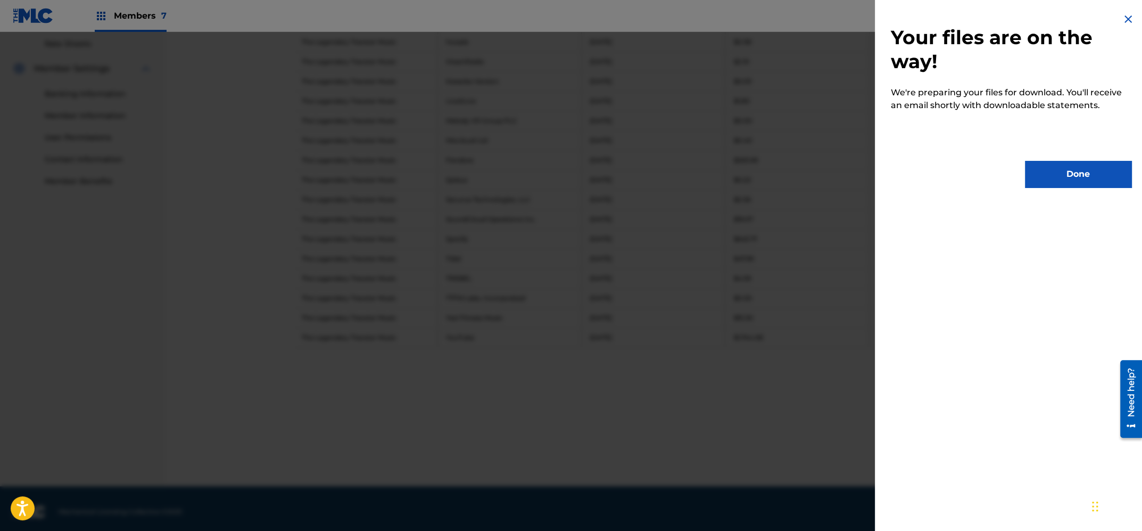
click at [1040, 174] on button "Done" at bounding box center [1078, 174] width 106 height 27
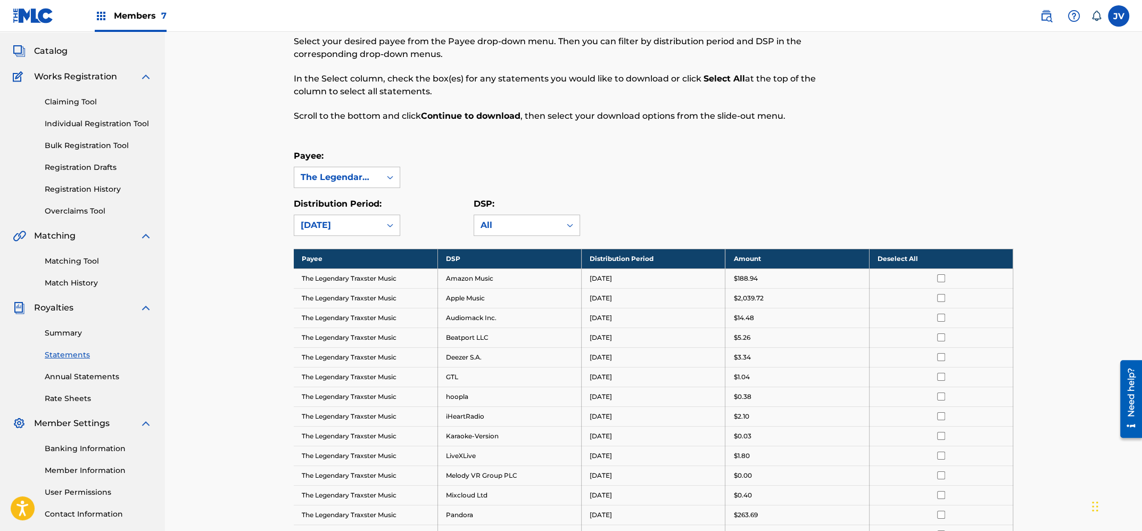
scroll to position [0, 0]
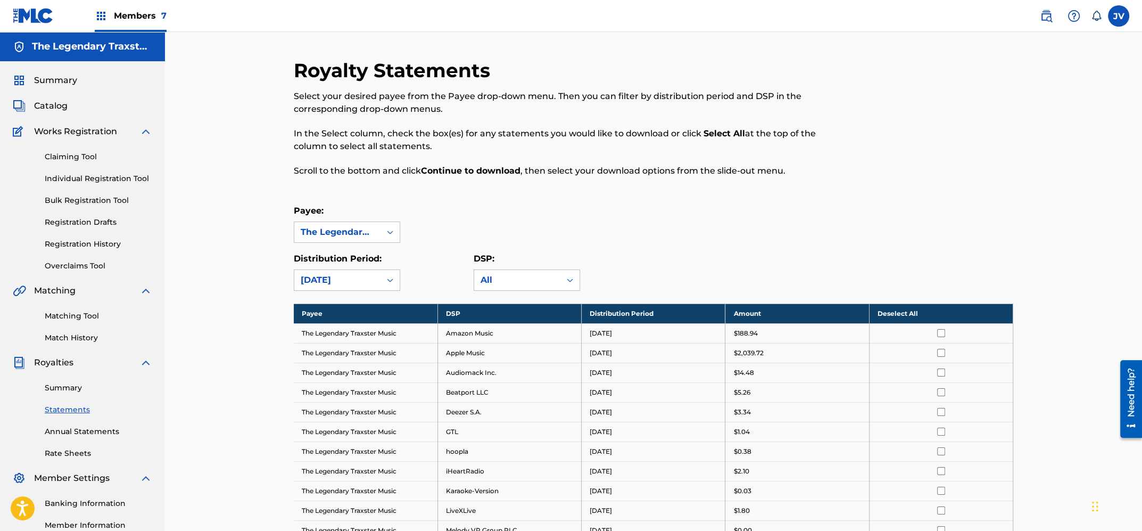
click at [53, 106] on span "Catalog" at bounding box center [51, 106] width 34 height 13
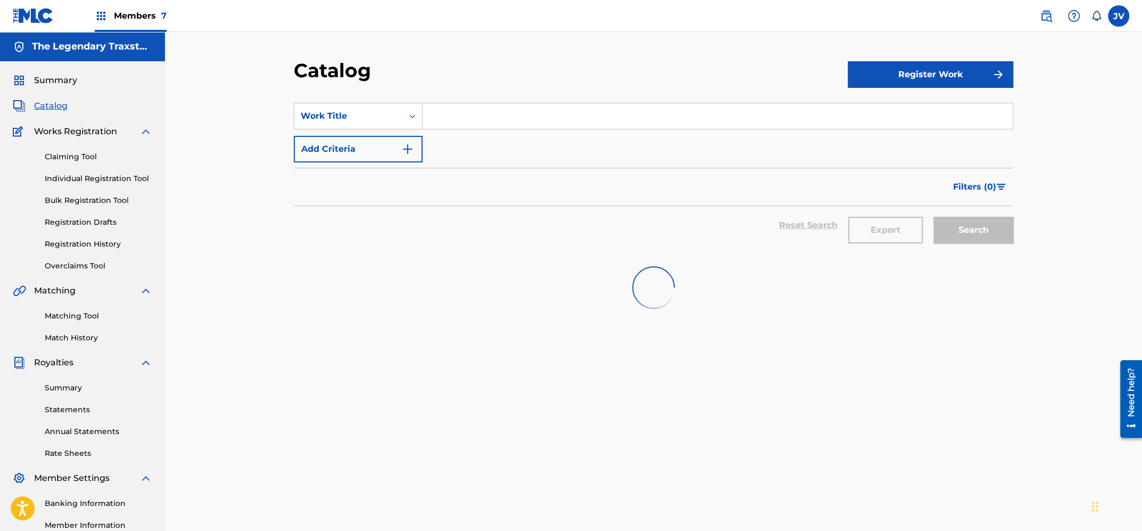
click at [527, 118] on input "Search Form" at bounding box center [718, 116] width 590 height 26
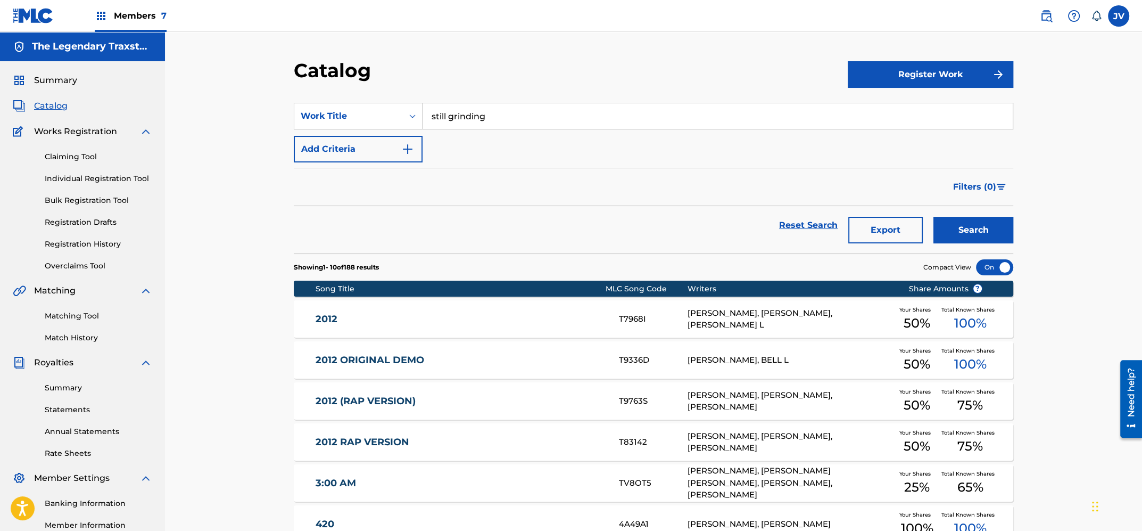
click at [934, 217] on button "Search" at bounding box center [974, 230] width 80 height 27
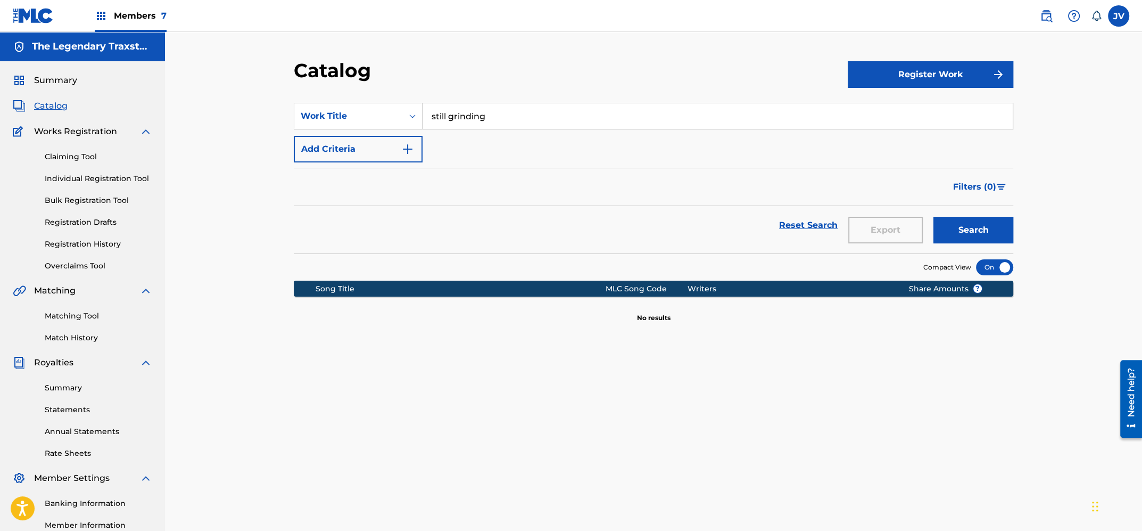
click at [515, 119] on input "still grinding" at bounding box center [718, 116] width 590 height 26
type input "get right"
click at [934, 217] on button "Search" at bounding box center [974, 230] width 80 height 27
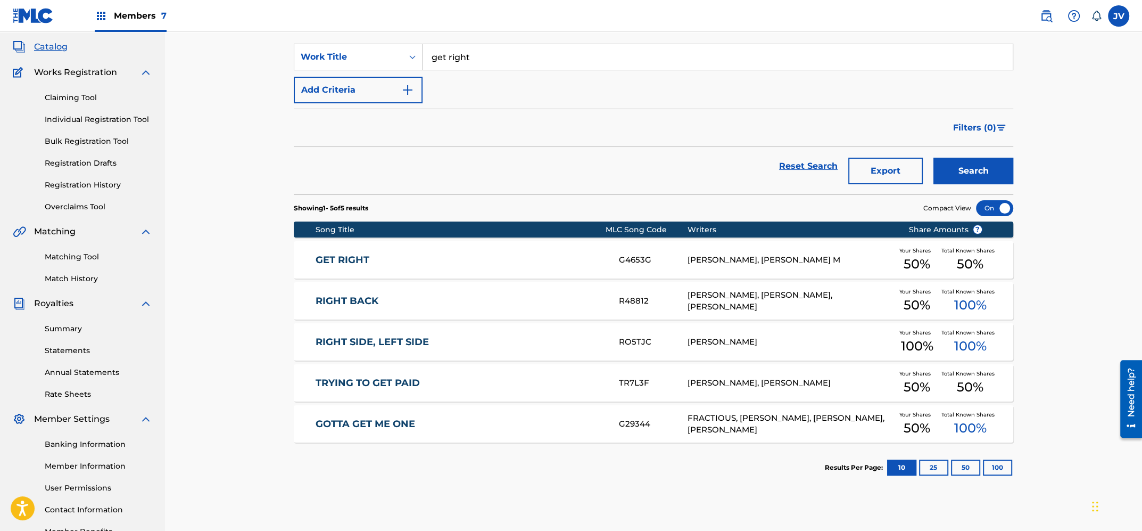
scroll to position [71, 0]
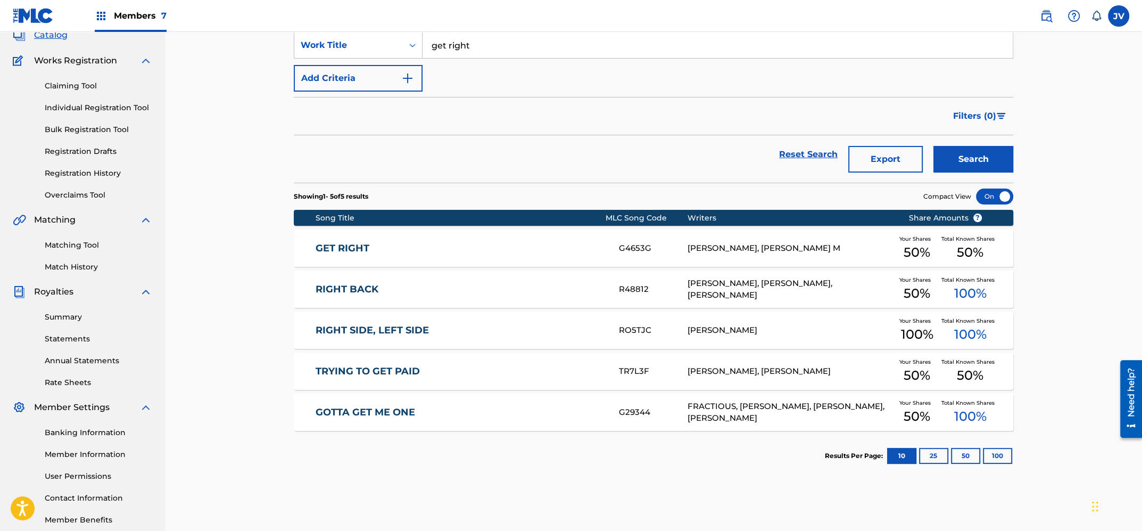
click at [396, 252] on link "GET RIGHT" at bounding box center [461, 248] width 290 height 12
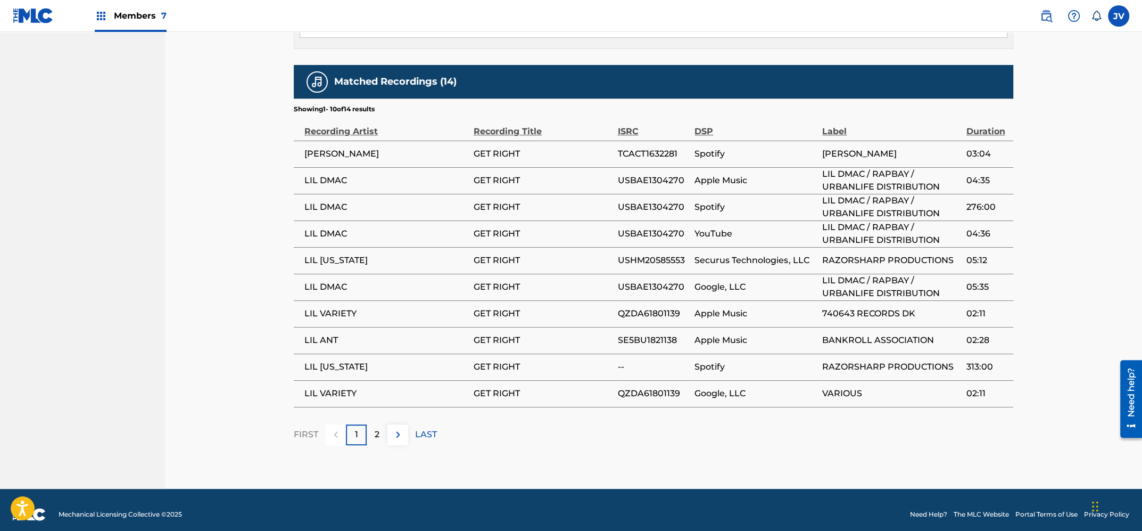
scroll to position [587, 0]
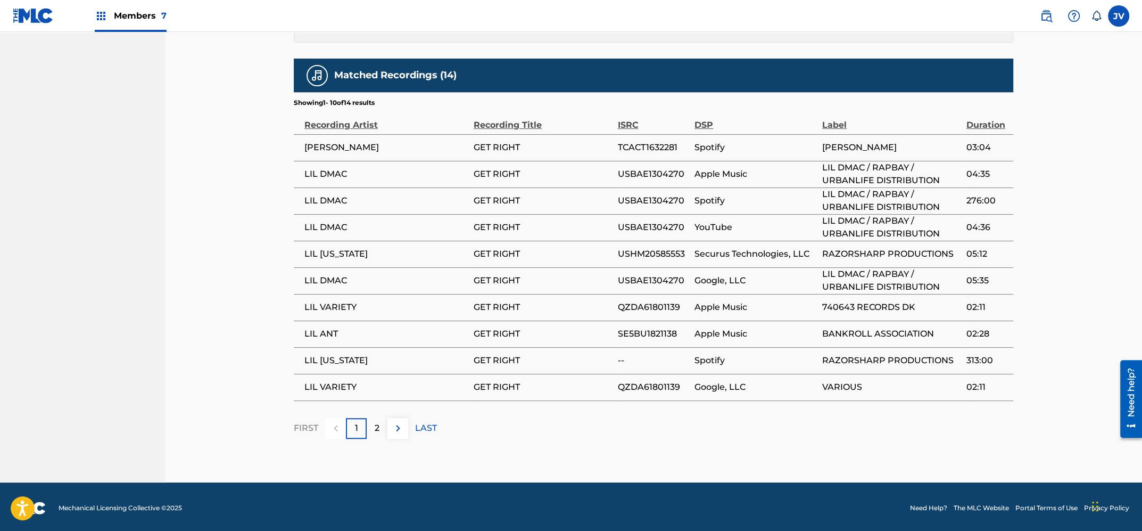
click at [332, 307] on span "LIL VARIETY" at bounding box center [387, 307] width 164 height 13
drag, startPoint x: 364, startPoint y: 300, endPoint x: 303, endPoint y: 302, distance: 61.3
click at [303, 302] on td "LIL VARIETY" at bounding box center [384, 307] width 180 height 27
copy span "LIL VARIETY"
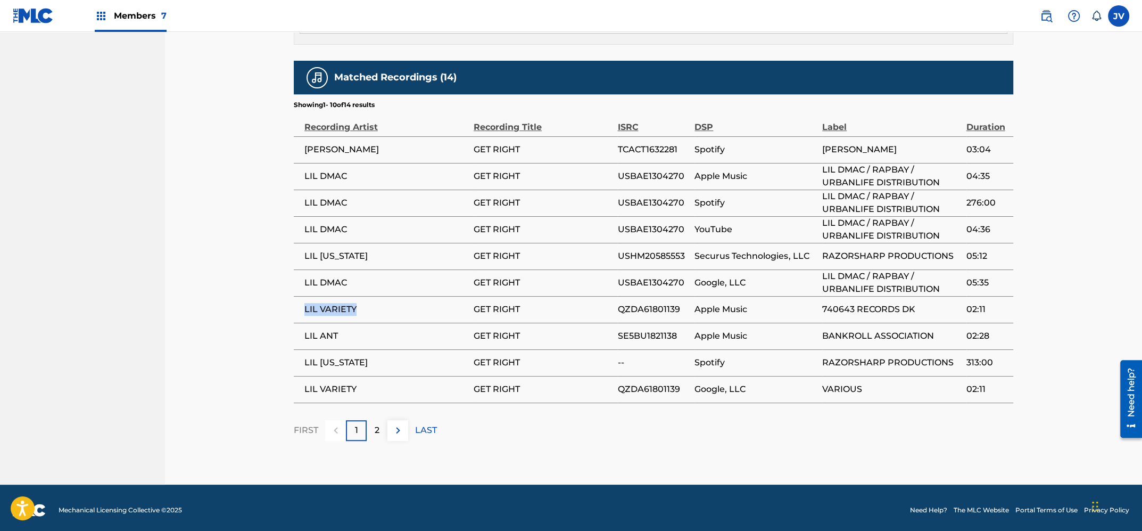
scroll to position [0, 0]
